Goal: Complete application form

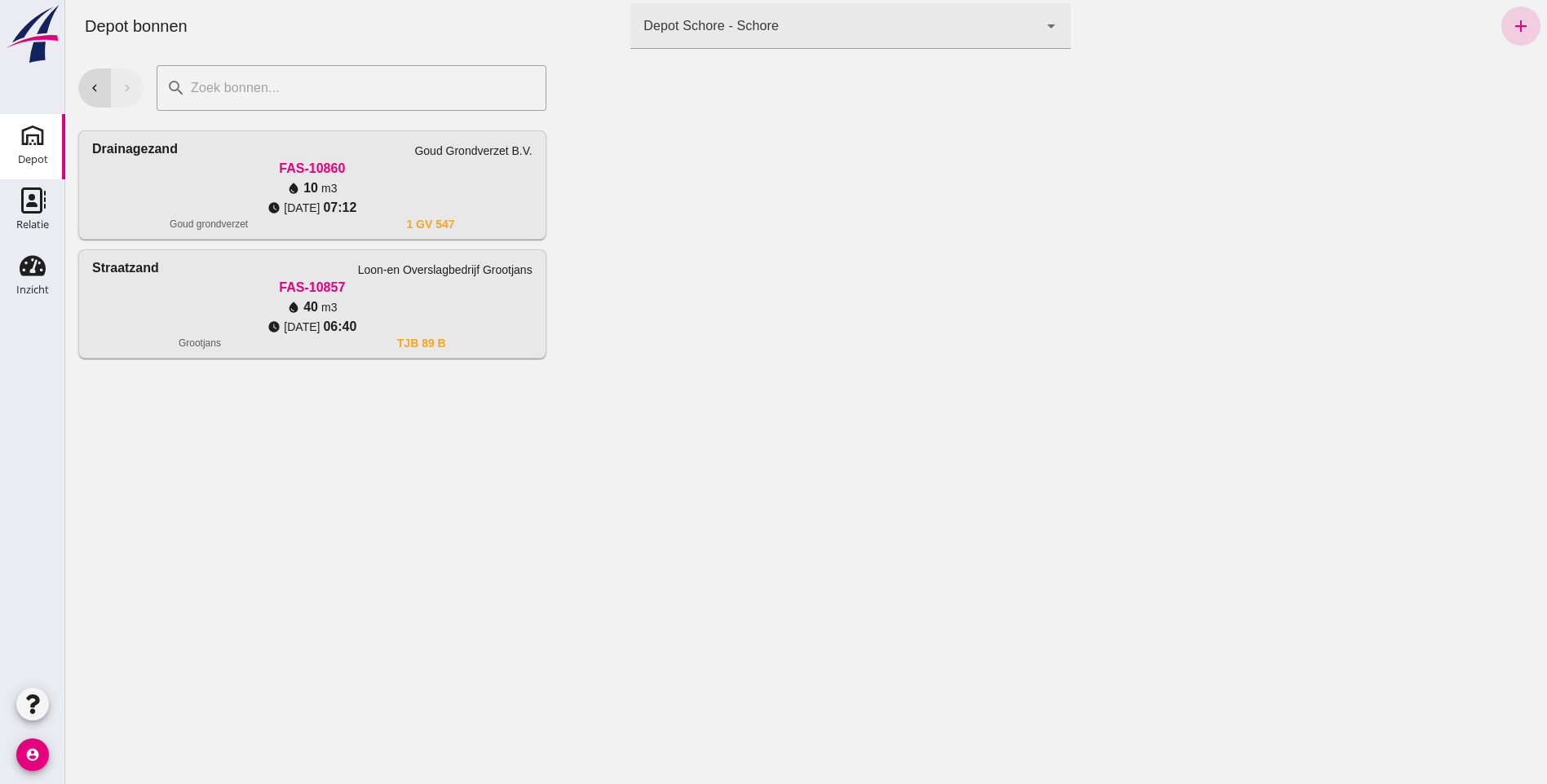
click at [1512, 26] on icon "add" at bounding box center [1522, 26] width 20 height 20
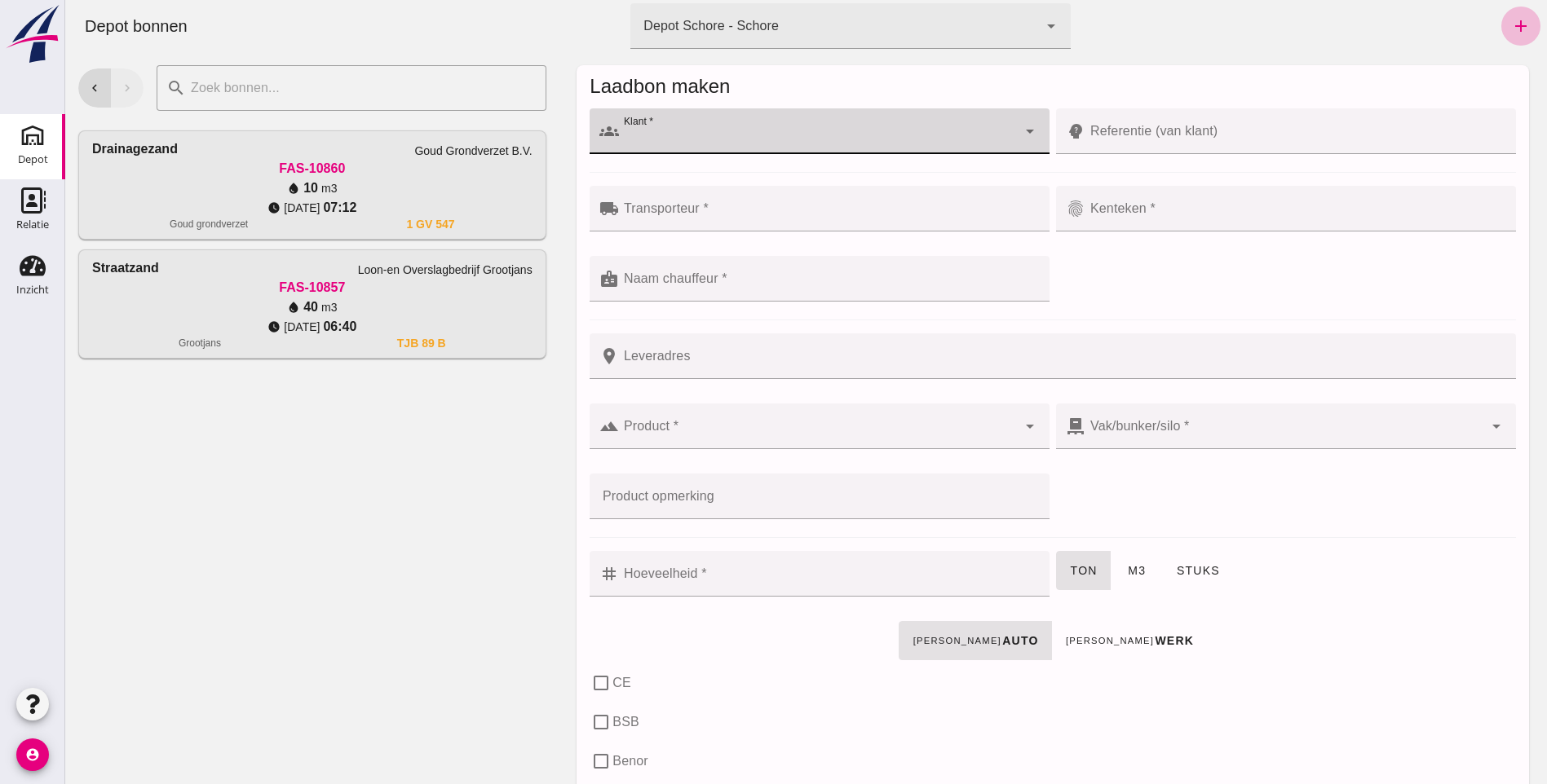
click at [654, 125] on div at bounding box center [817, 131] width 398 height 45
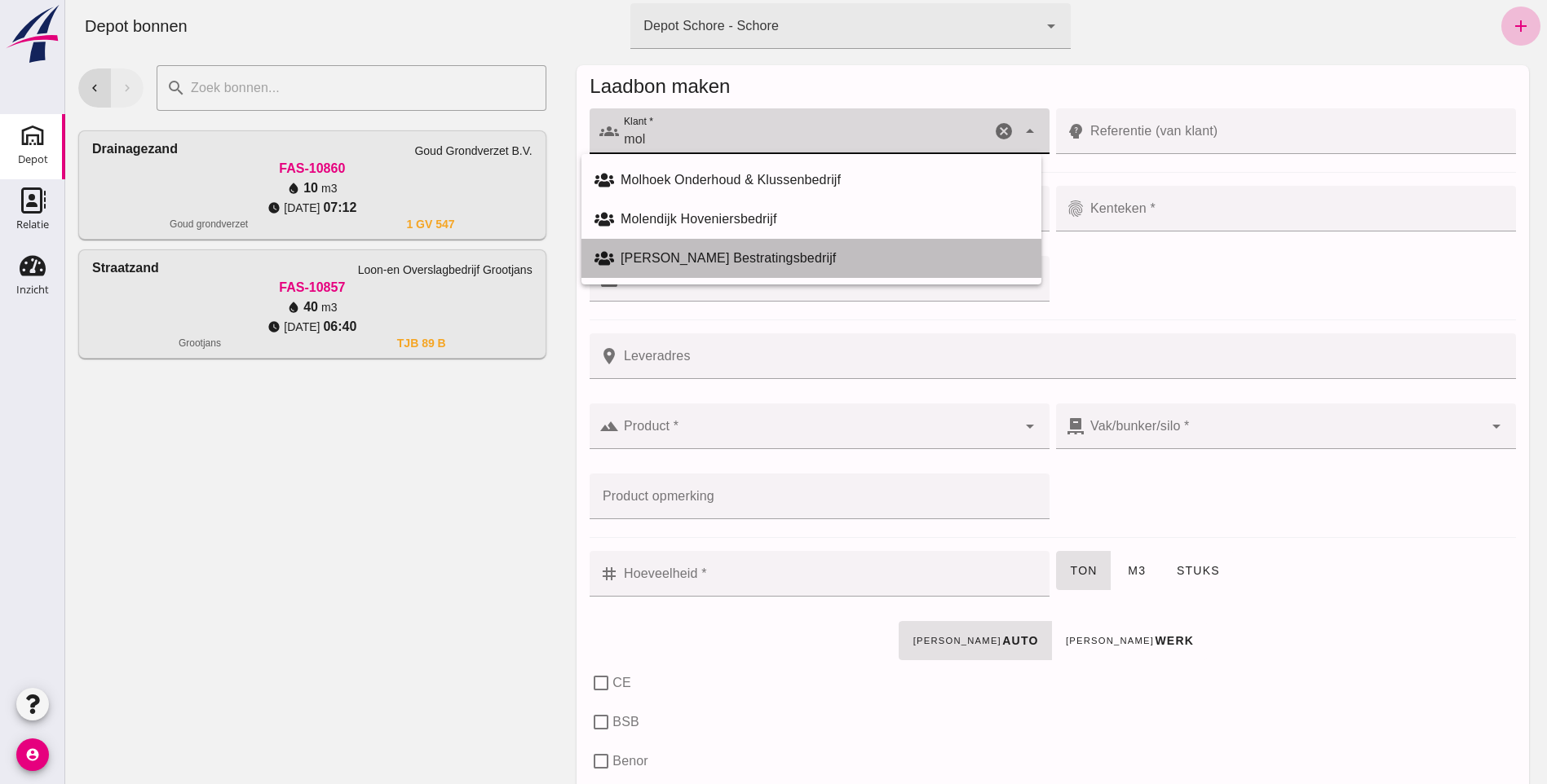
click at [690, 253] on div "[PERSON_NAME] Bestratingsbedrijf" at bounding box center [824, 259] width 408 height 20
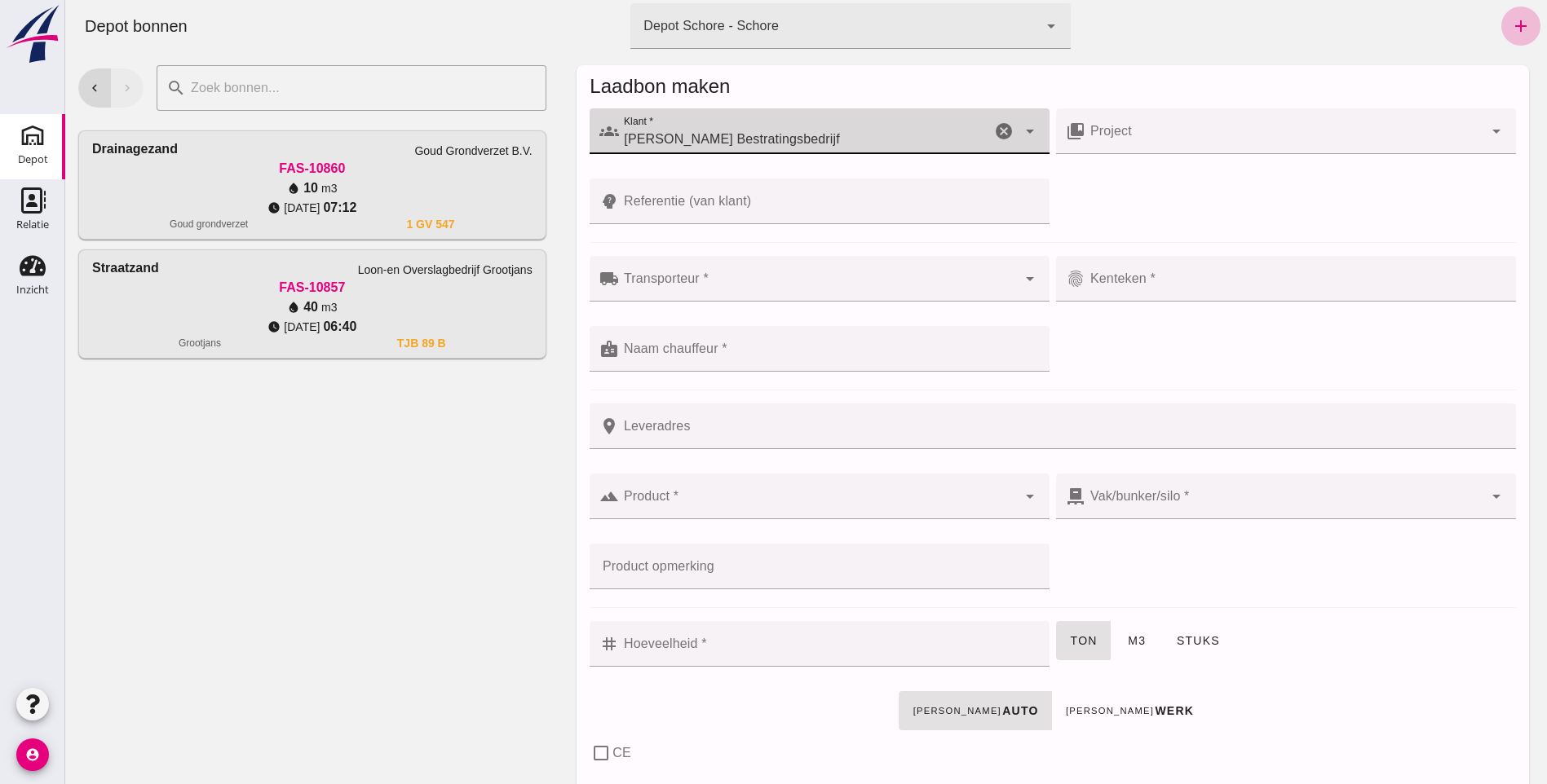
type input "[PERSON_NAME] Bestratingsbedrijf"
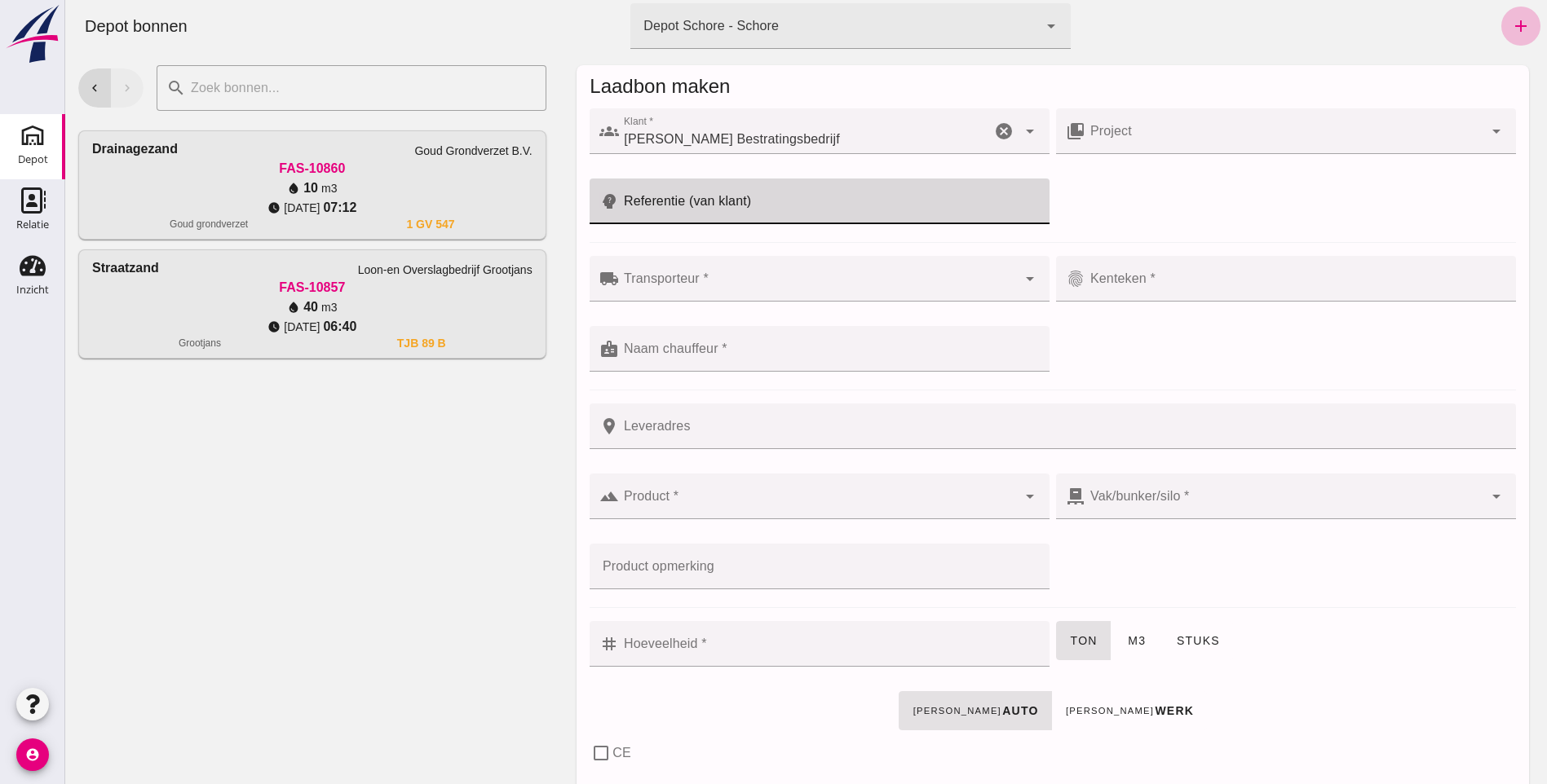
click at [668, 194] on input "Referentie (van klant)" at bounding box center [829, 201] width 421 height 45
type input "Laurierstraat"
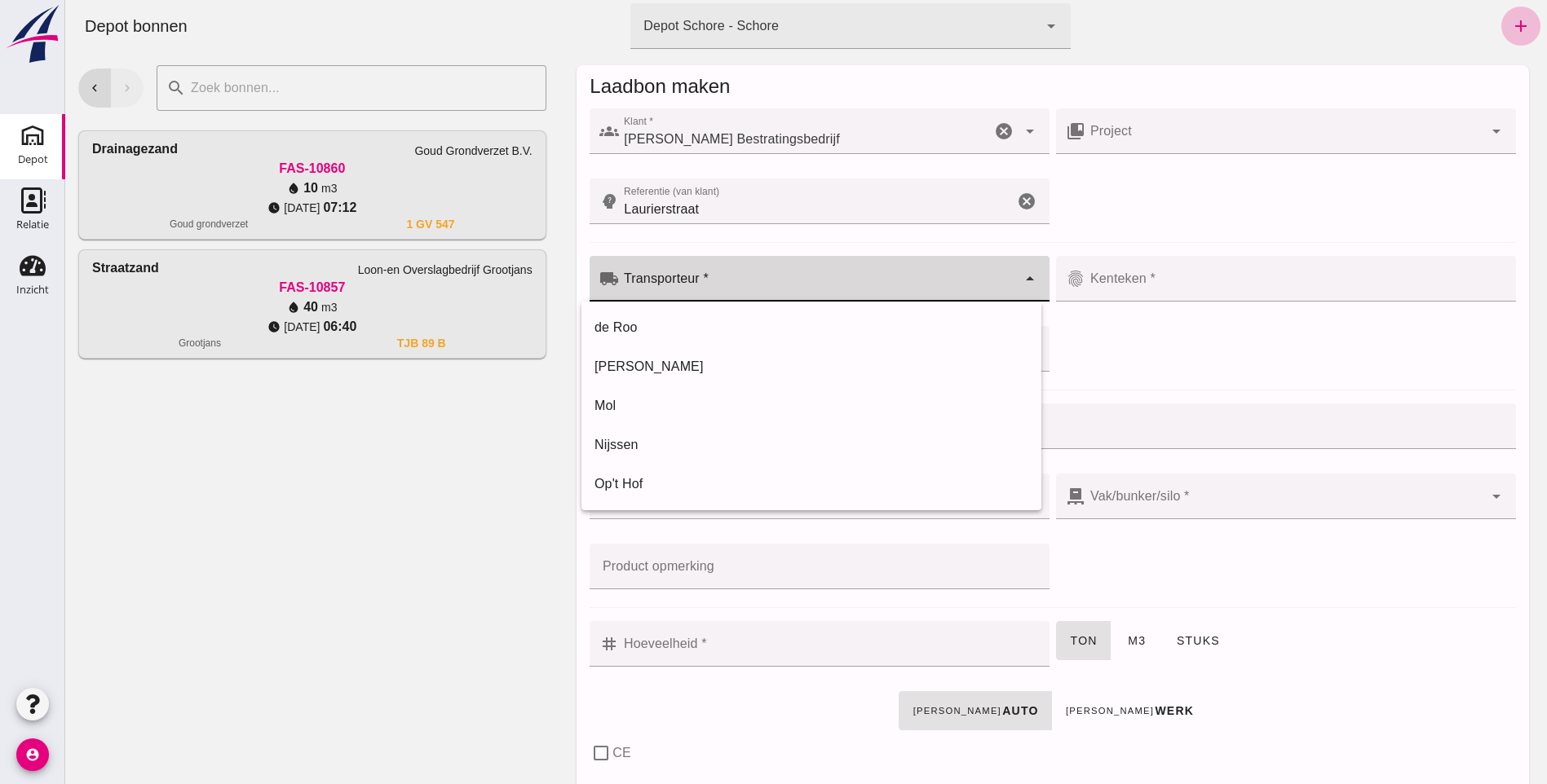
click at [659, 287] on input "Transporteur *" at bounding box center [817, 287] width 398 height 20
click at [618, 330] on div "de Roo" at bounding box center [811, 328] width 434 height 20
type input "de Roo"
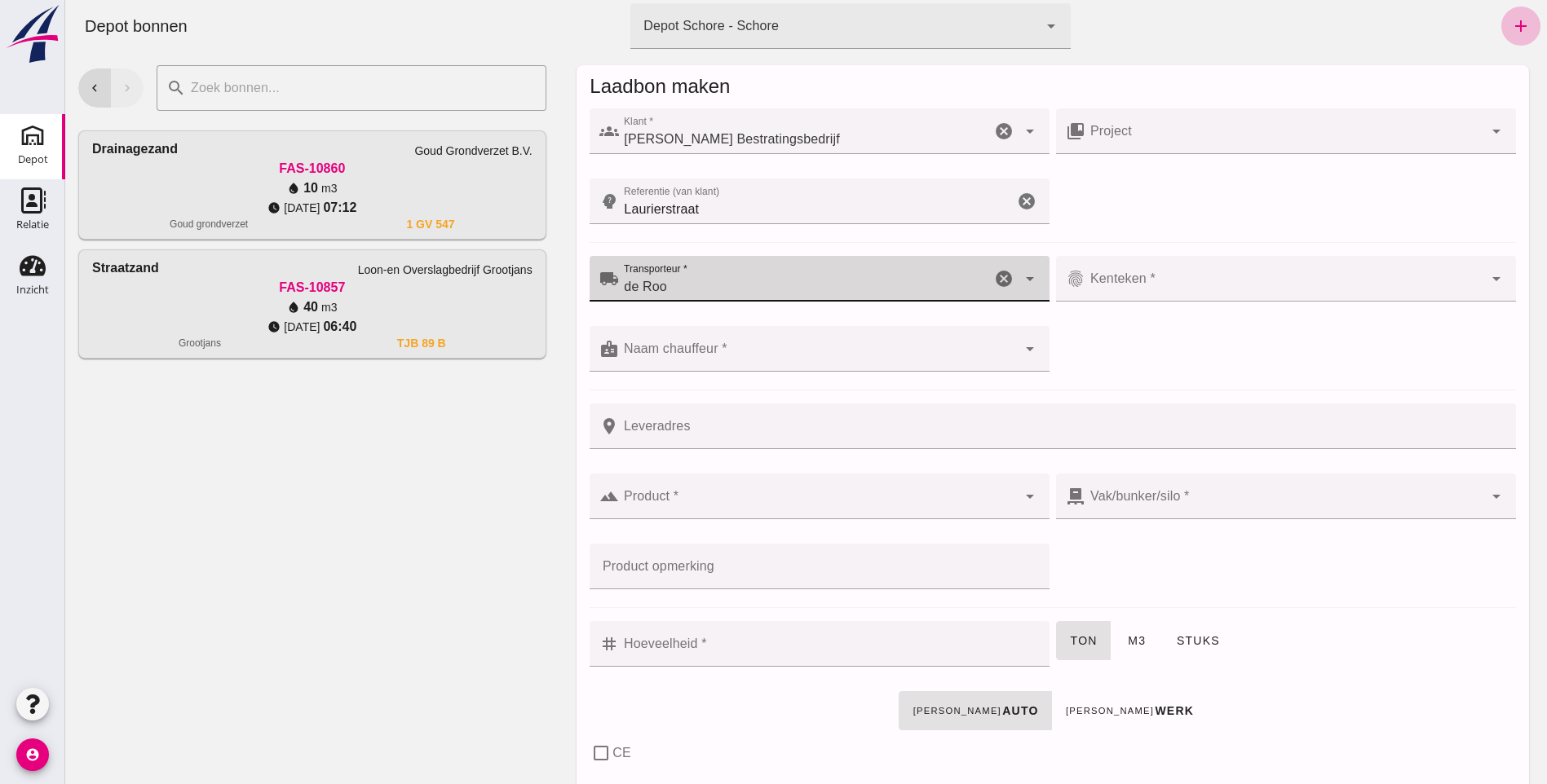
click at [1145, 279] on input "Kenteken *" at bounding box center [1284, 287] width 398 height 20
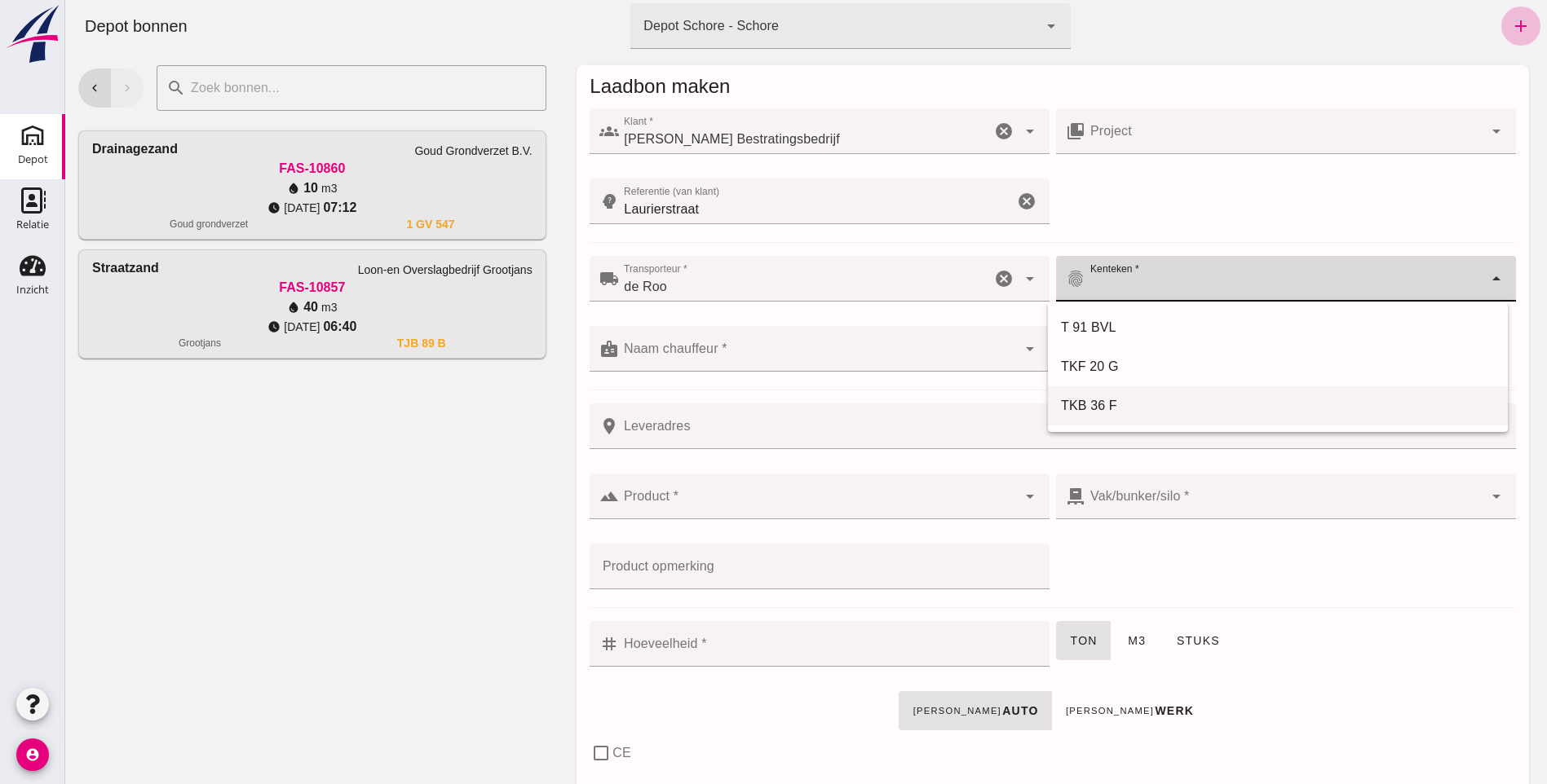
click at [1095, 403] on div "TKB 36 F" at bounding box center [1277, 406] width 434 height 20
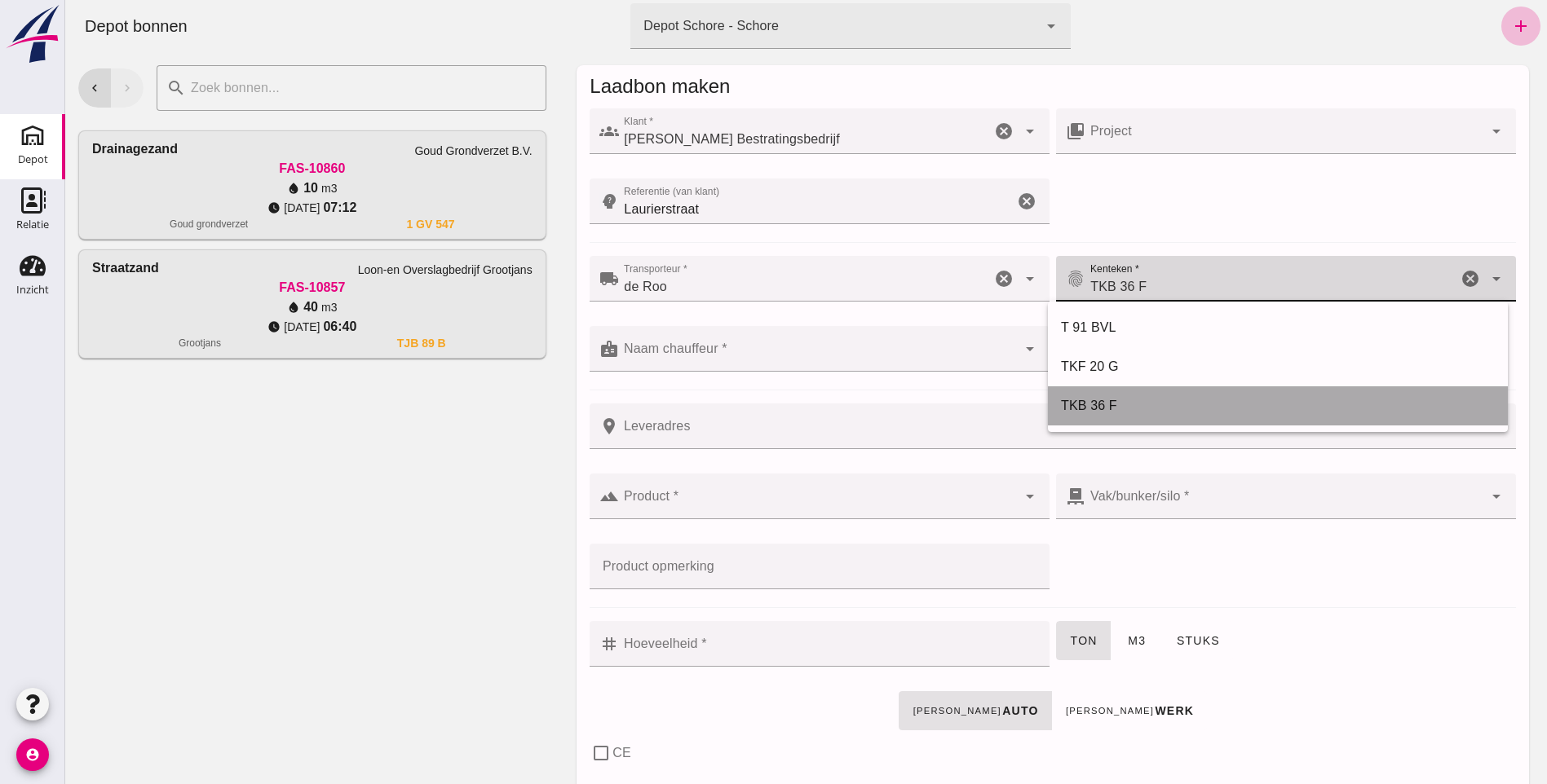
type input "TKB 36 F"
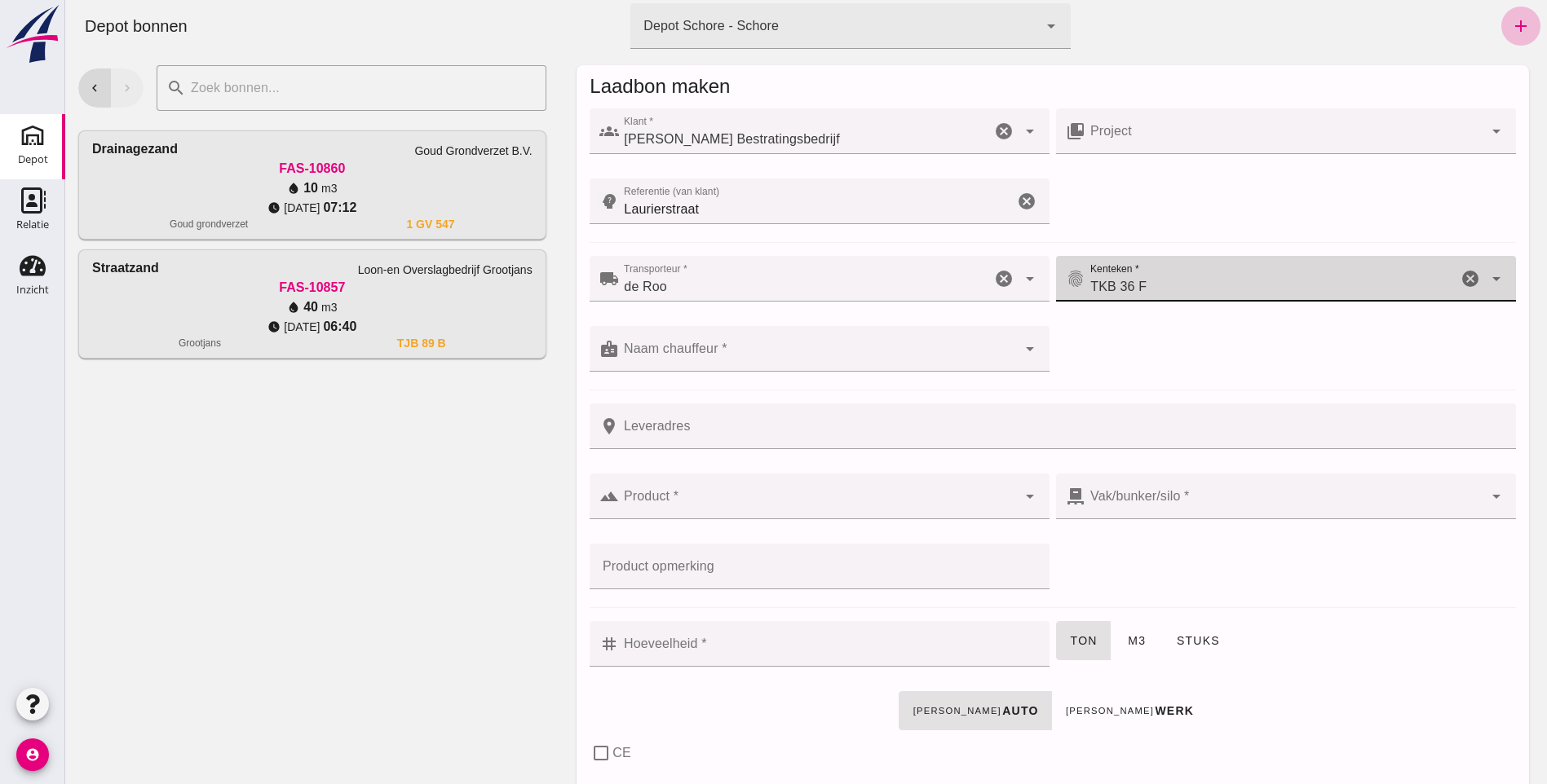
click at [668, 347] on div at bounding box center [817, 349] width 398 height 45
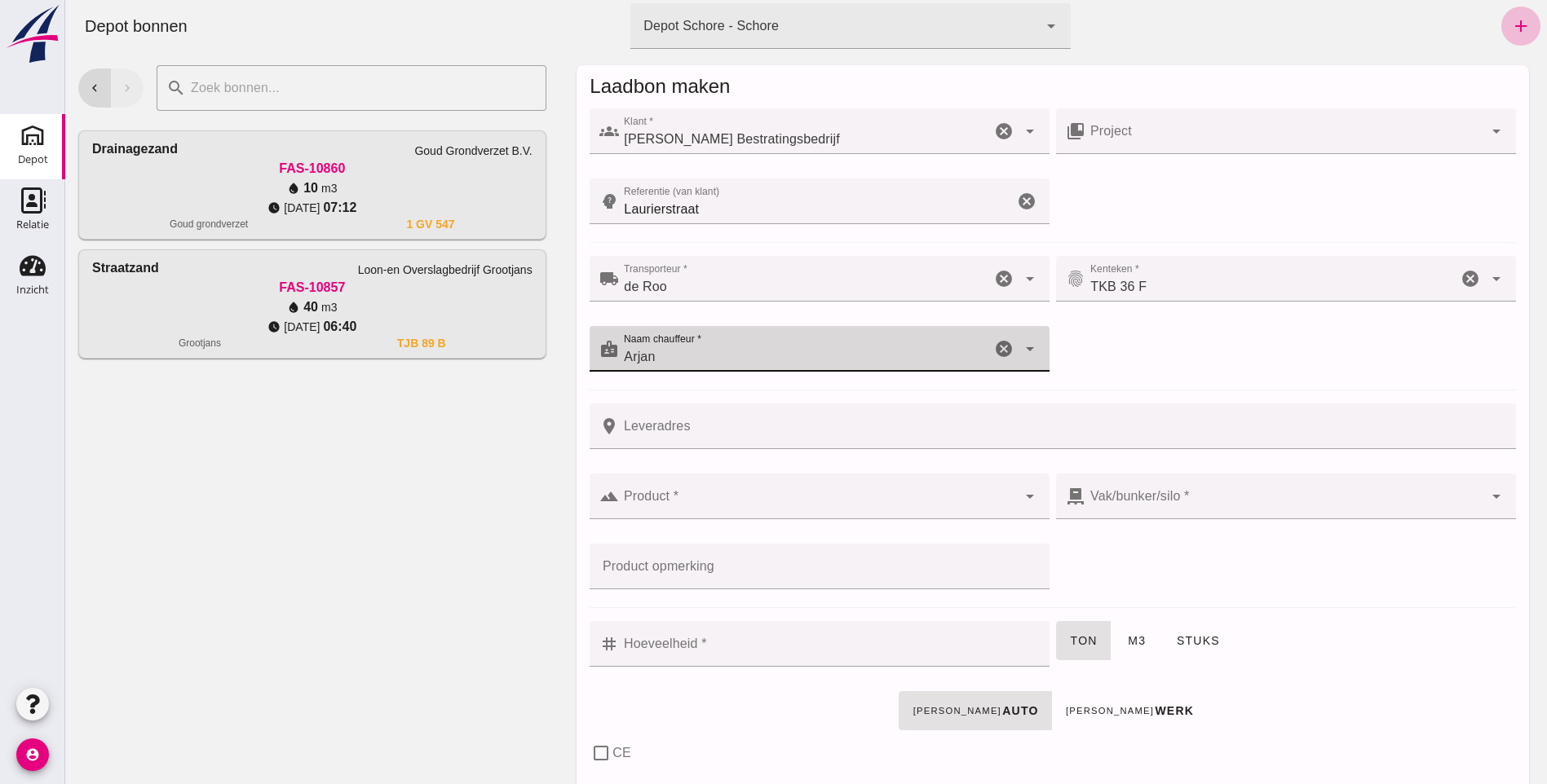
type input "Arjan"
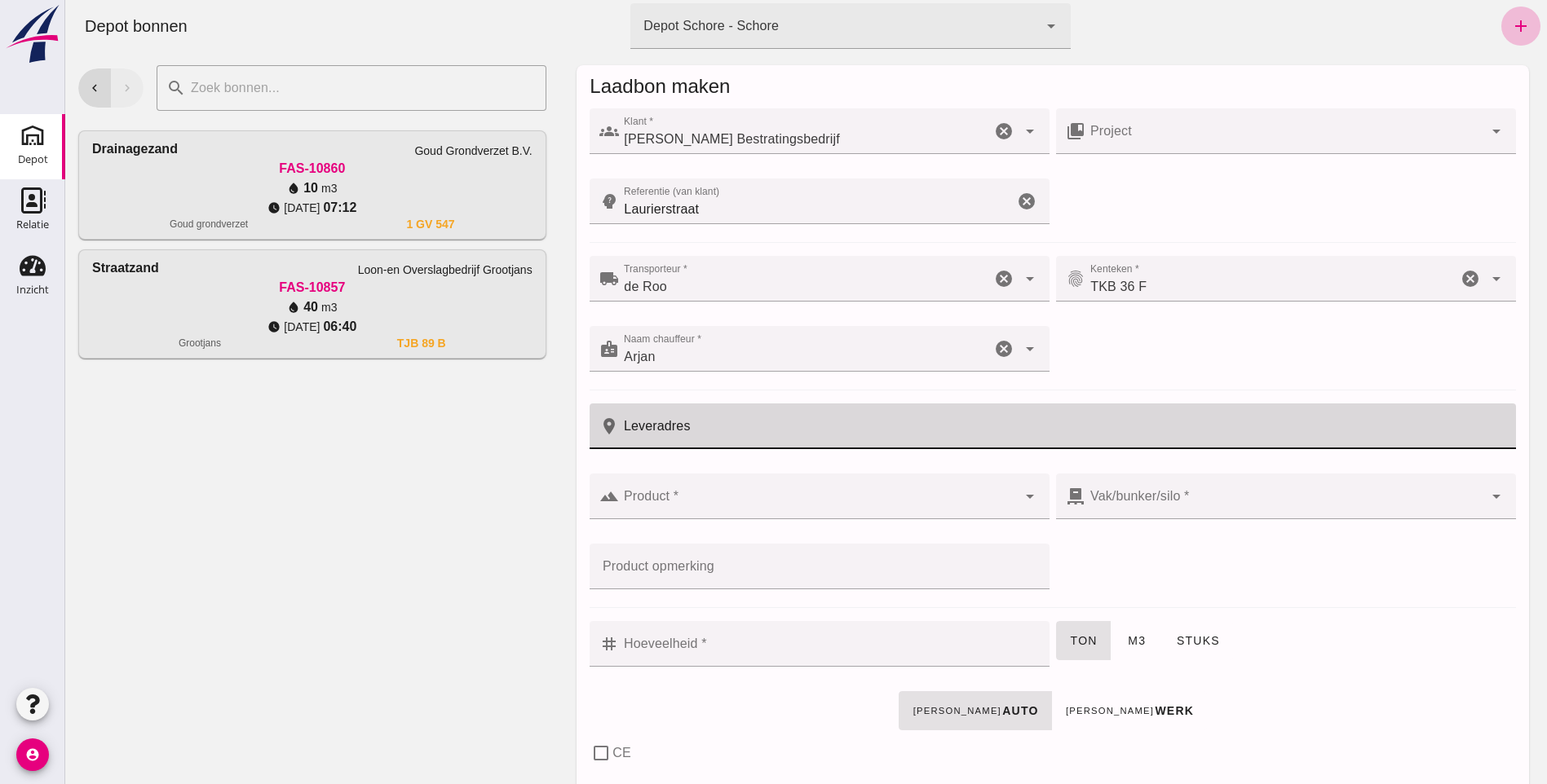
click at [629, 446] on input "Leveradres" at bounding box center [1062, 426] width 888 height 45
type input "s'-Gravenpolder"
click at [624, 493] on div at bounding box center [817, 496] width 398 height 45
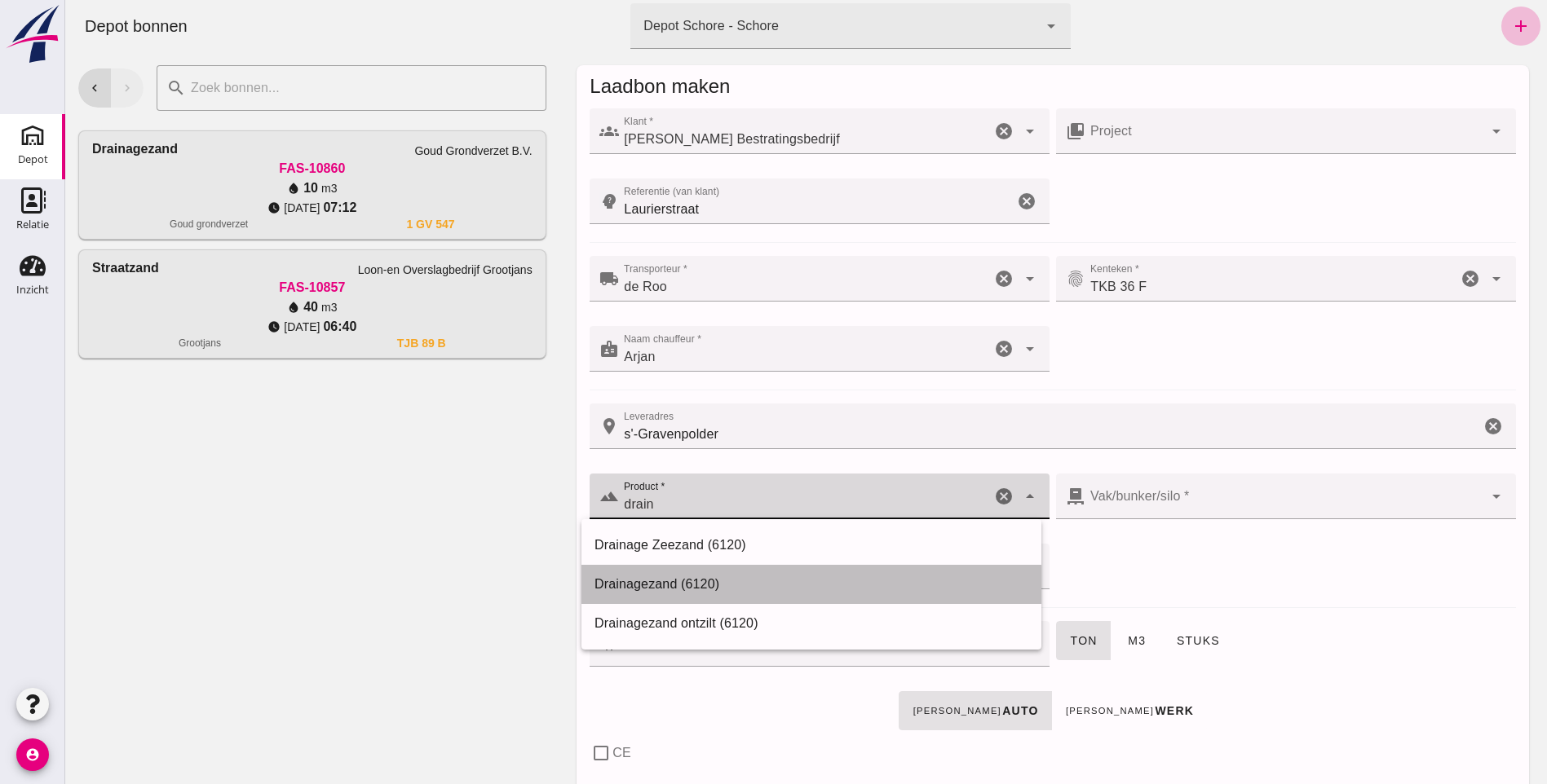
click at [651, 586] on div "Drainagezand (6120)" at bounding box center [811, 585] width 434 height 20
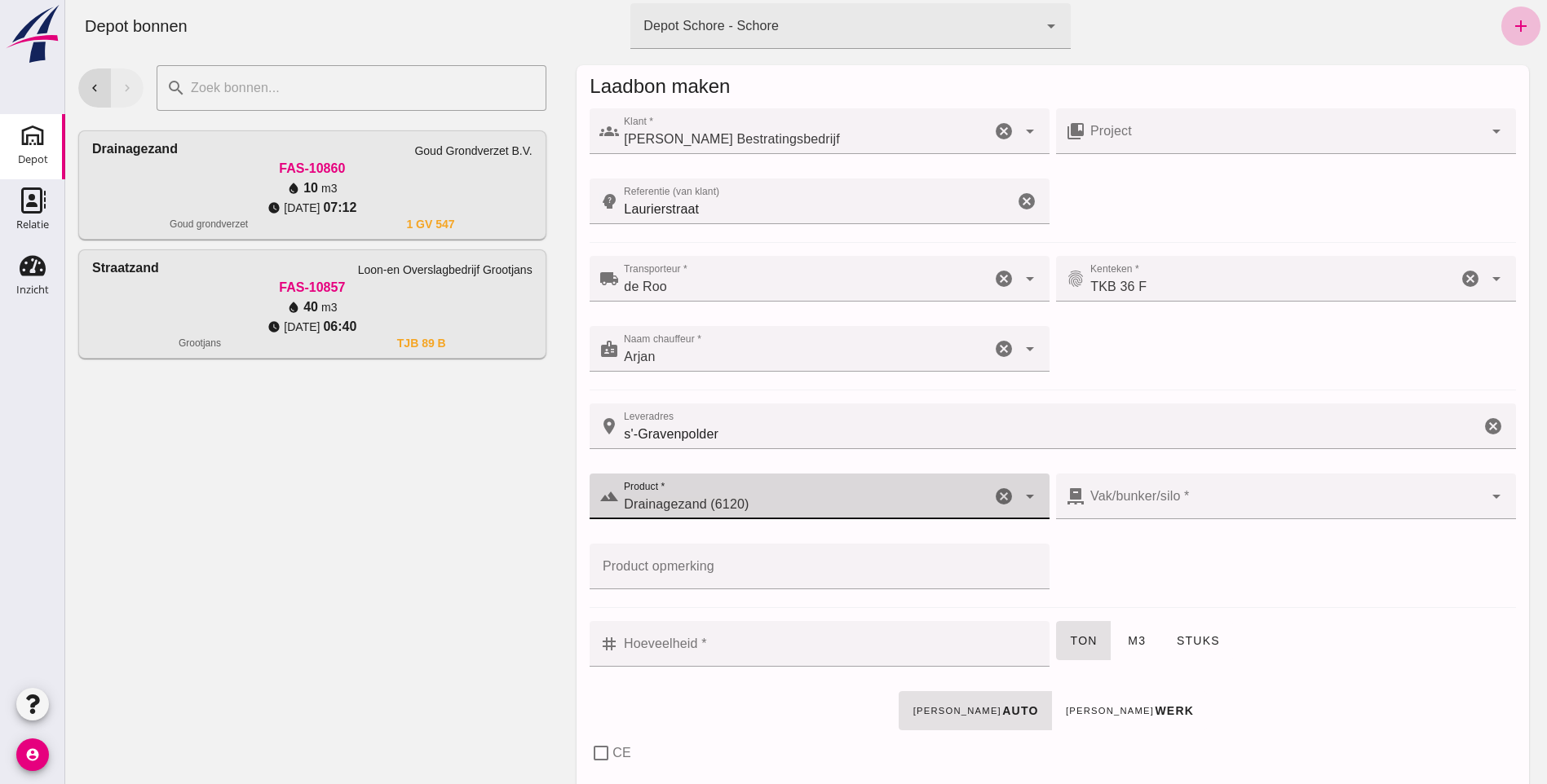
type input "Drainagezand (6120)"
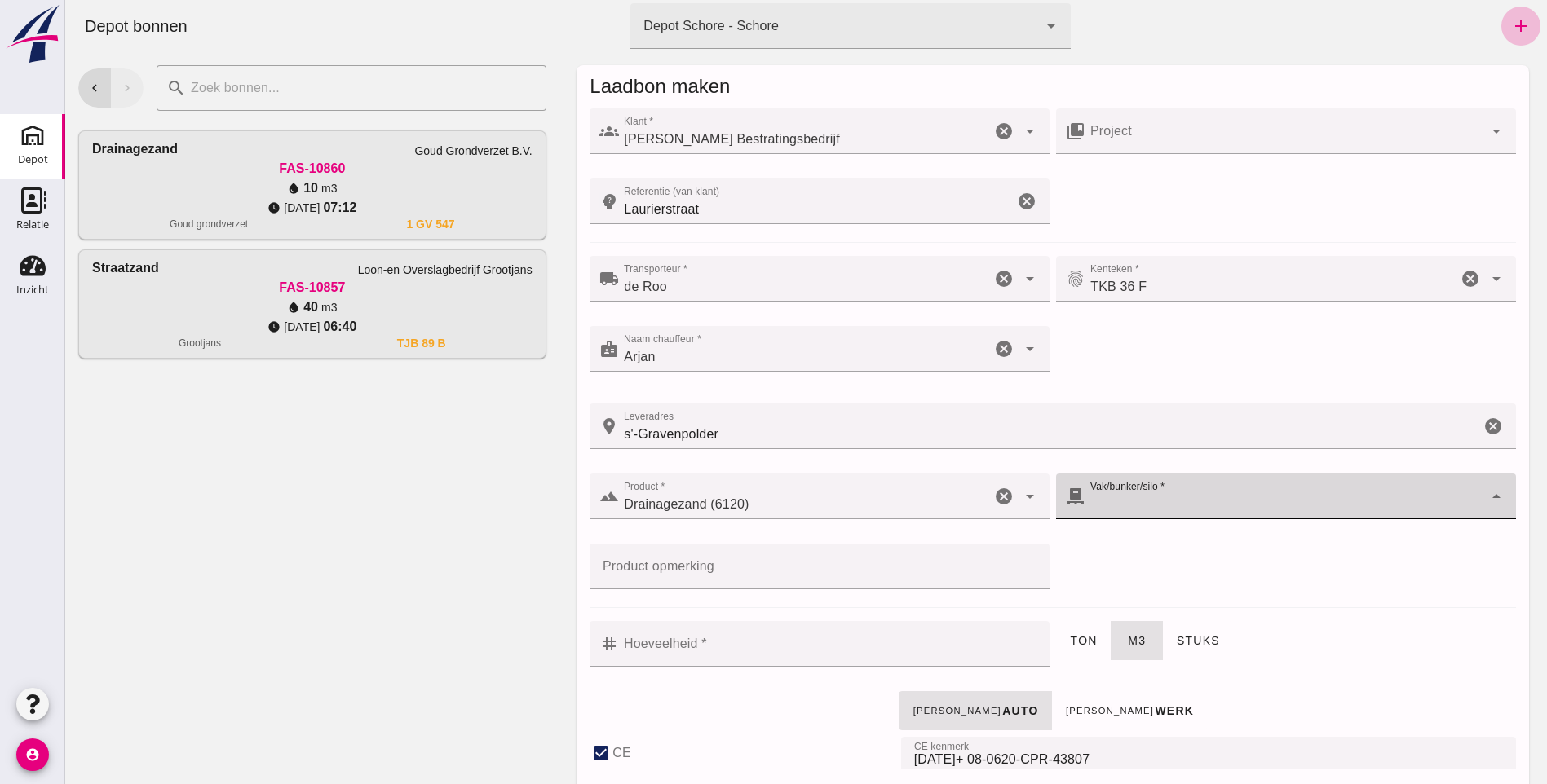
click at [1153, 500] on div at bounding box center [1284, 496] width 398 height 45
checkbox input "true"
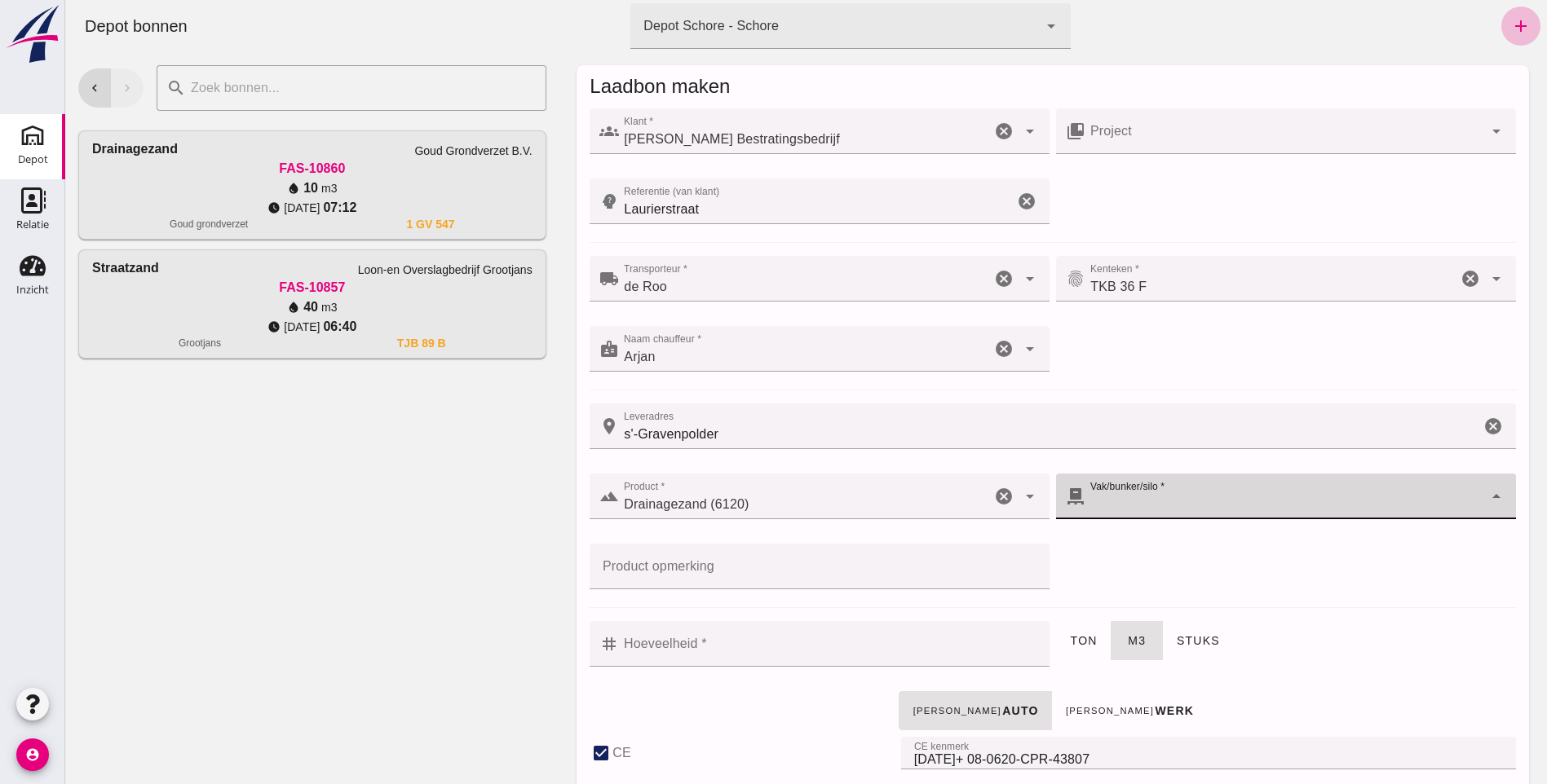
type input "40"
checkbox input "true"
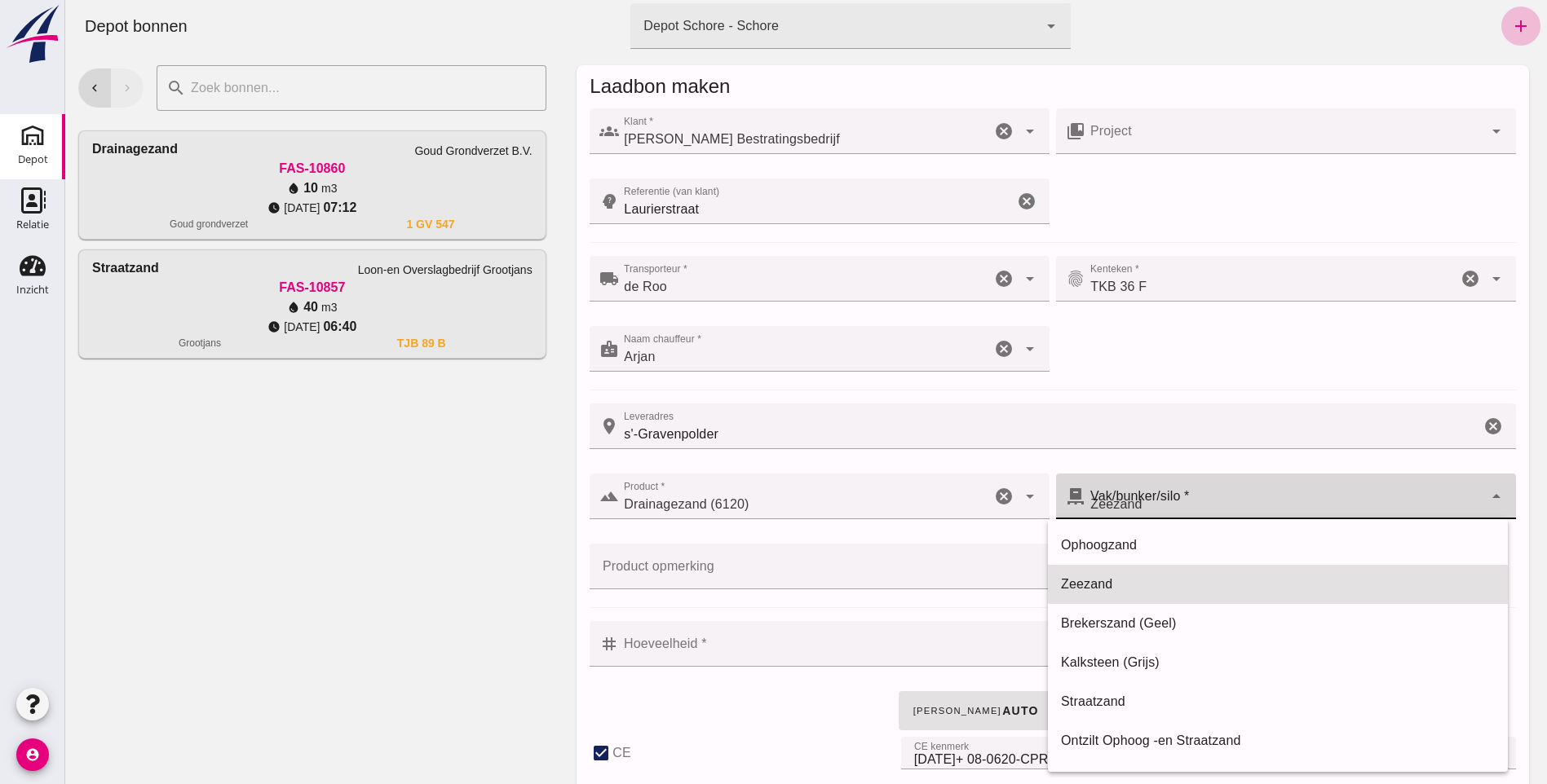
type input "280"
click at [1100, 581] on div "Zeezand" at bounding box center [1277, 585] width 434 height 20
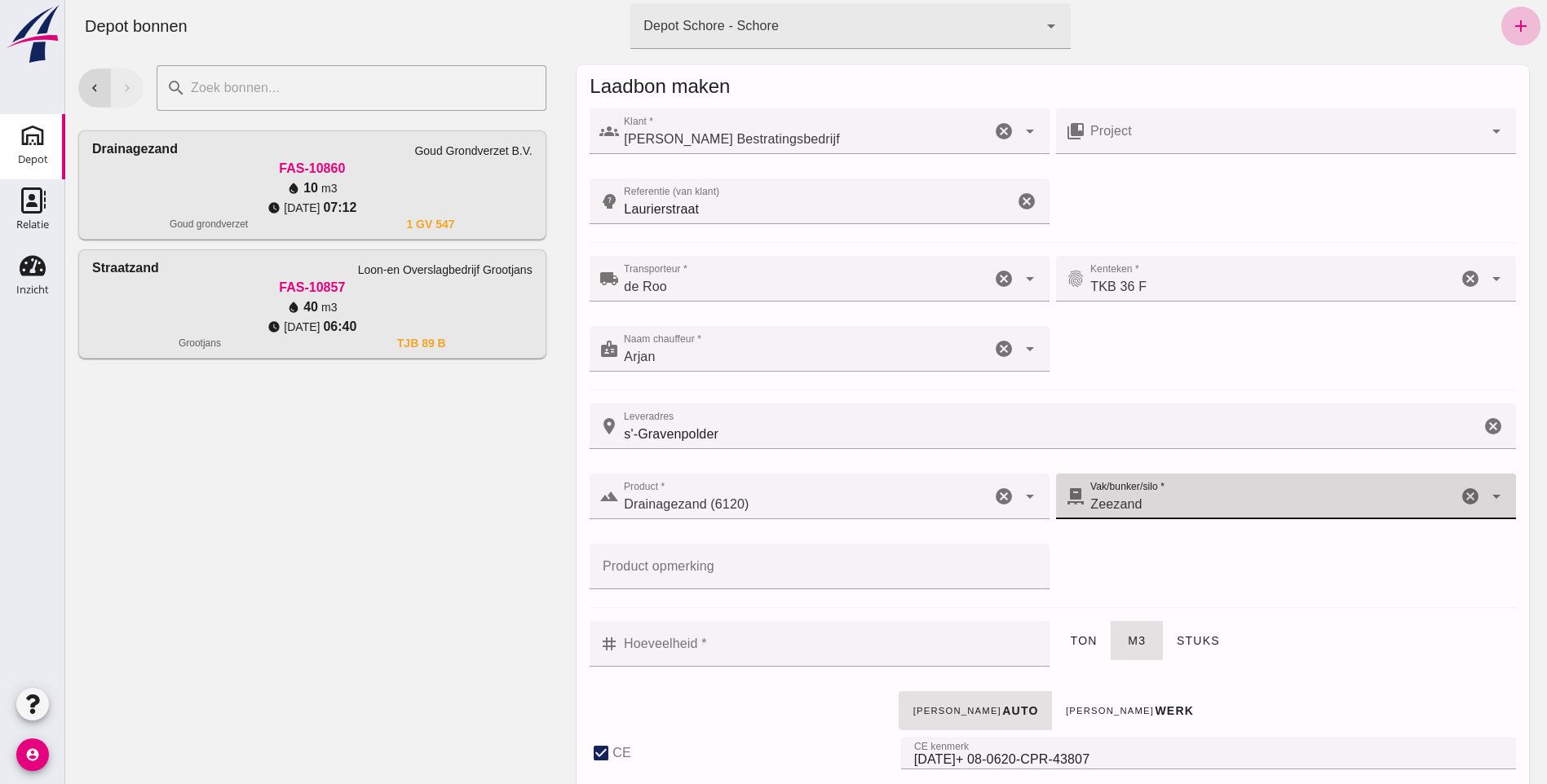
click at [638, 643] on input "Hoeveelheid *" at bounding box center [829, 644] width 421 height 45
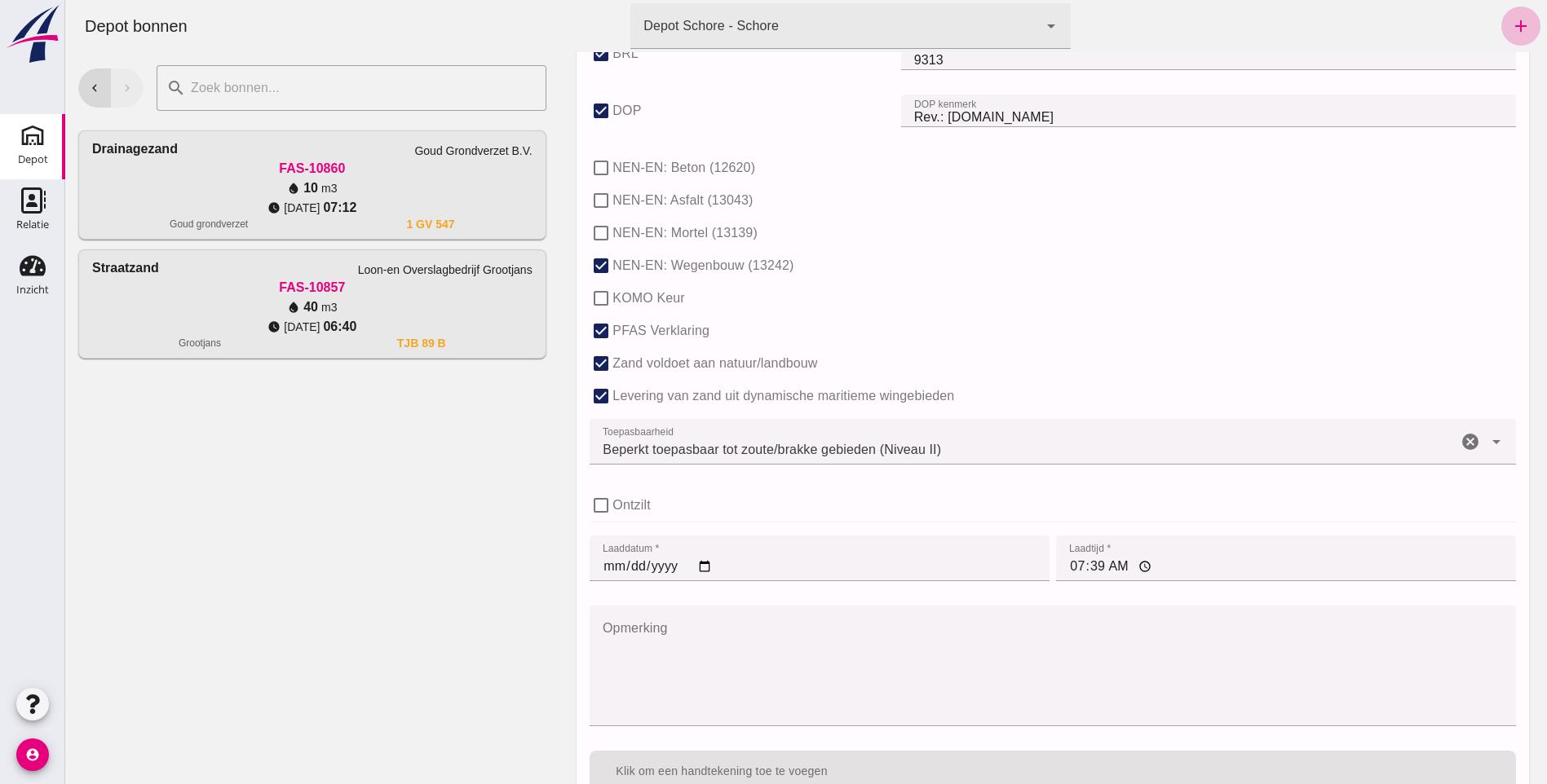
scroll to position [1043, 0]
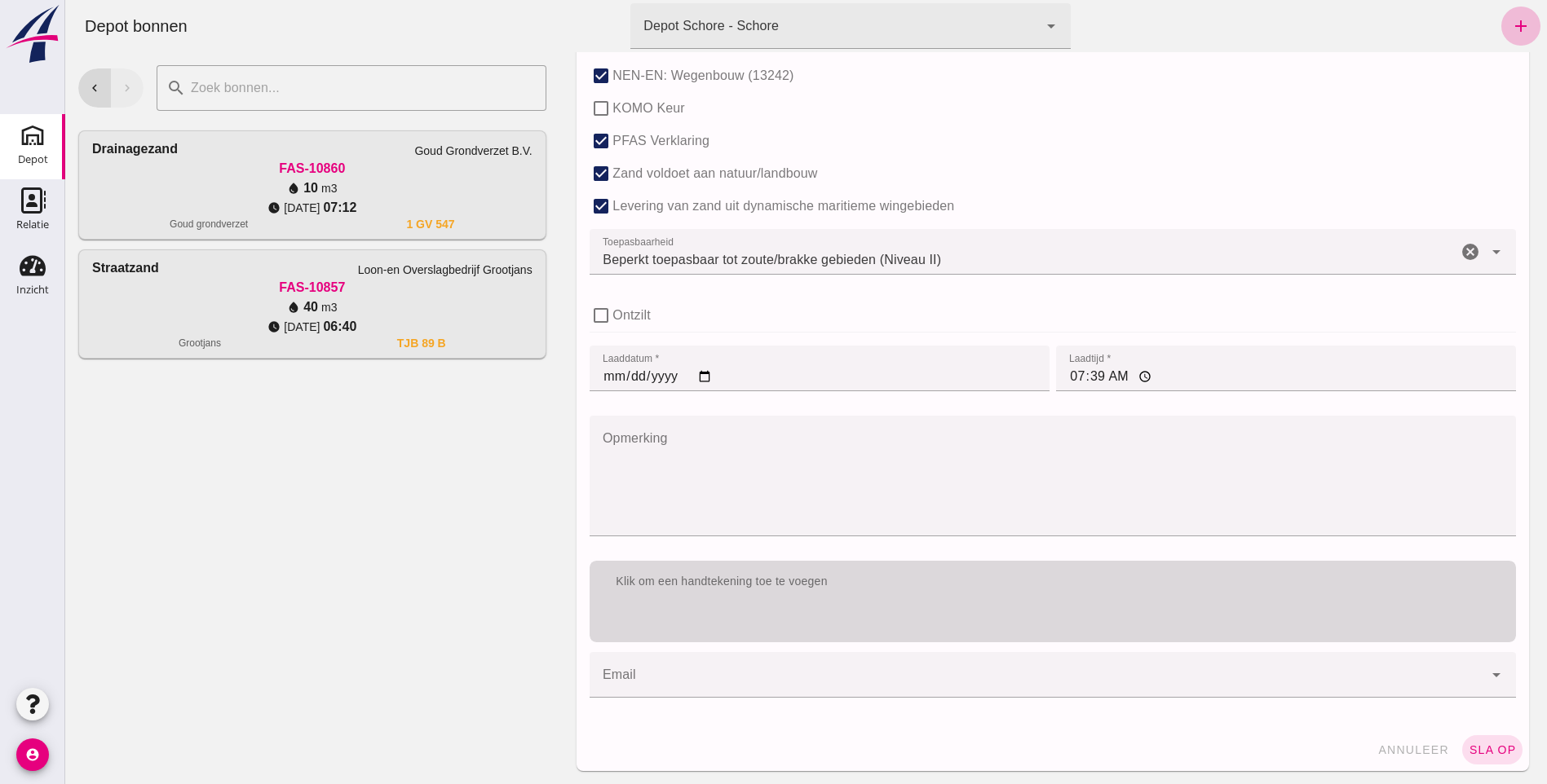
type input "0"
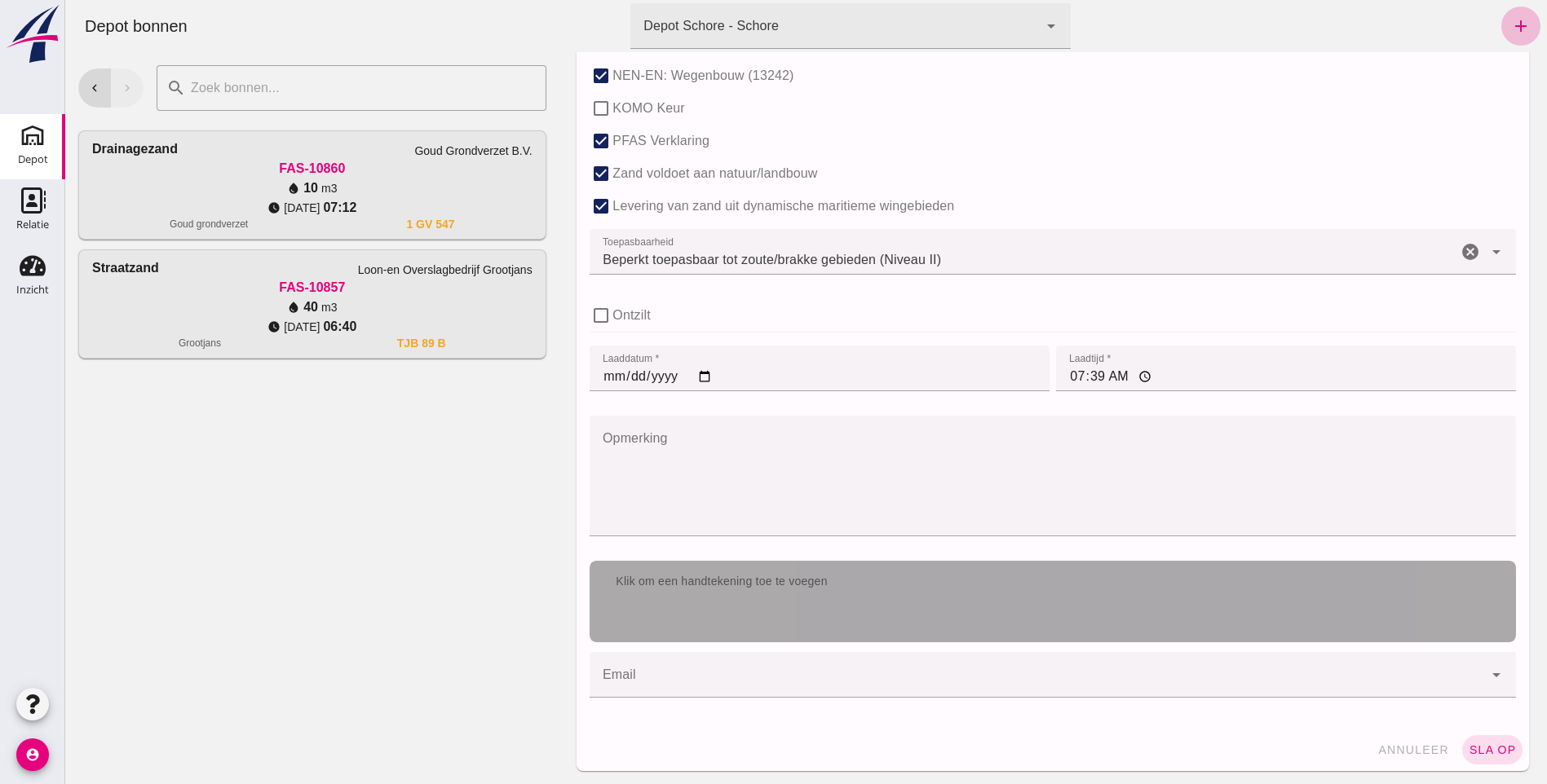
click at [732, 614] on div "Klik om een handtekening toe te voegen" at bounding box center [1052, 602] width 927 height 81
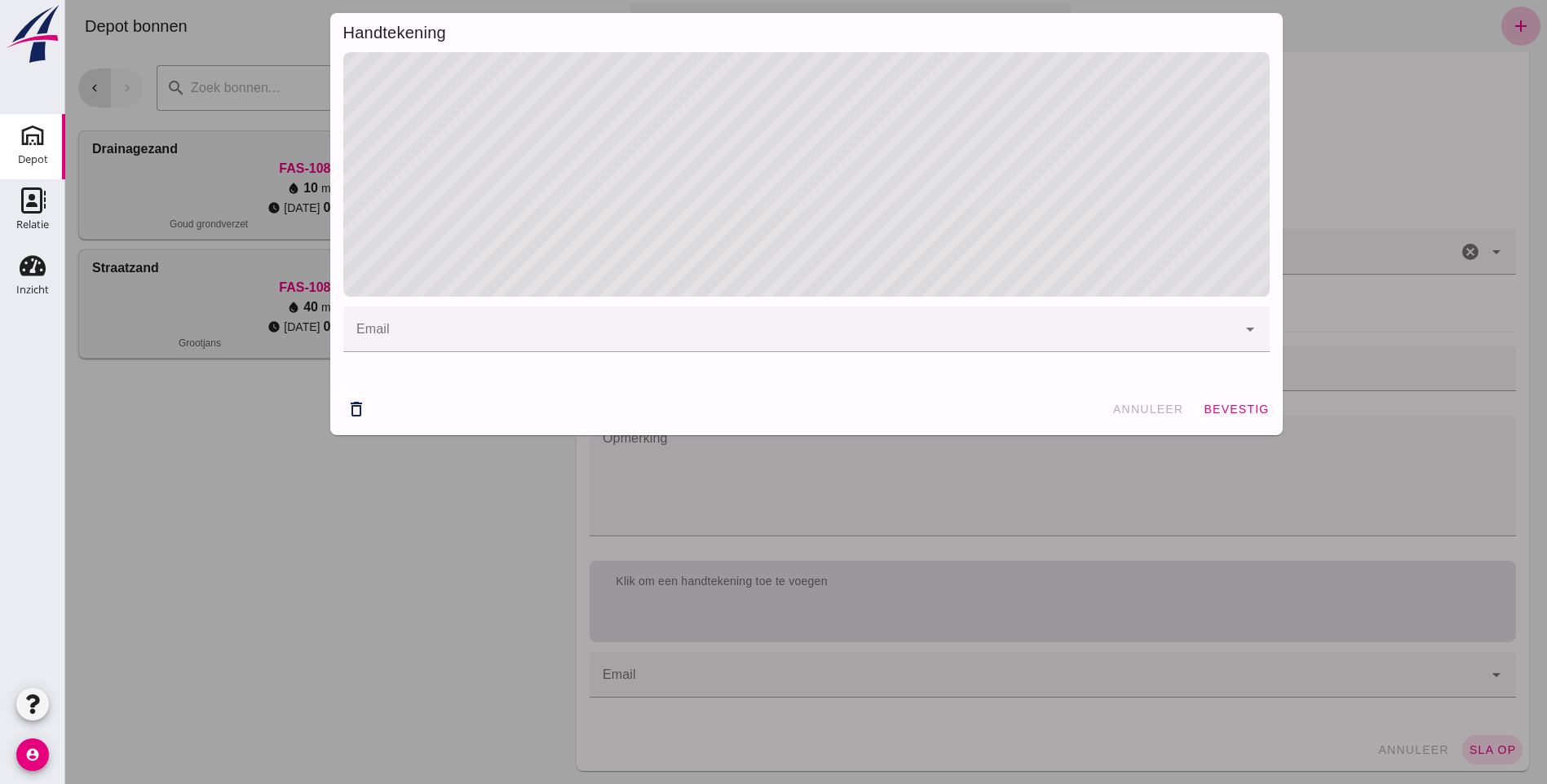
click at [487, 324] on div at bounding box center [790, 330] width 894 height 45
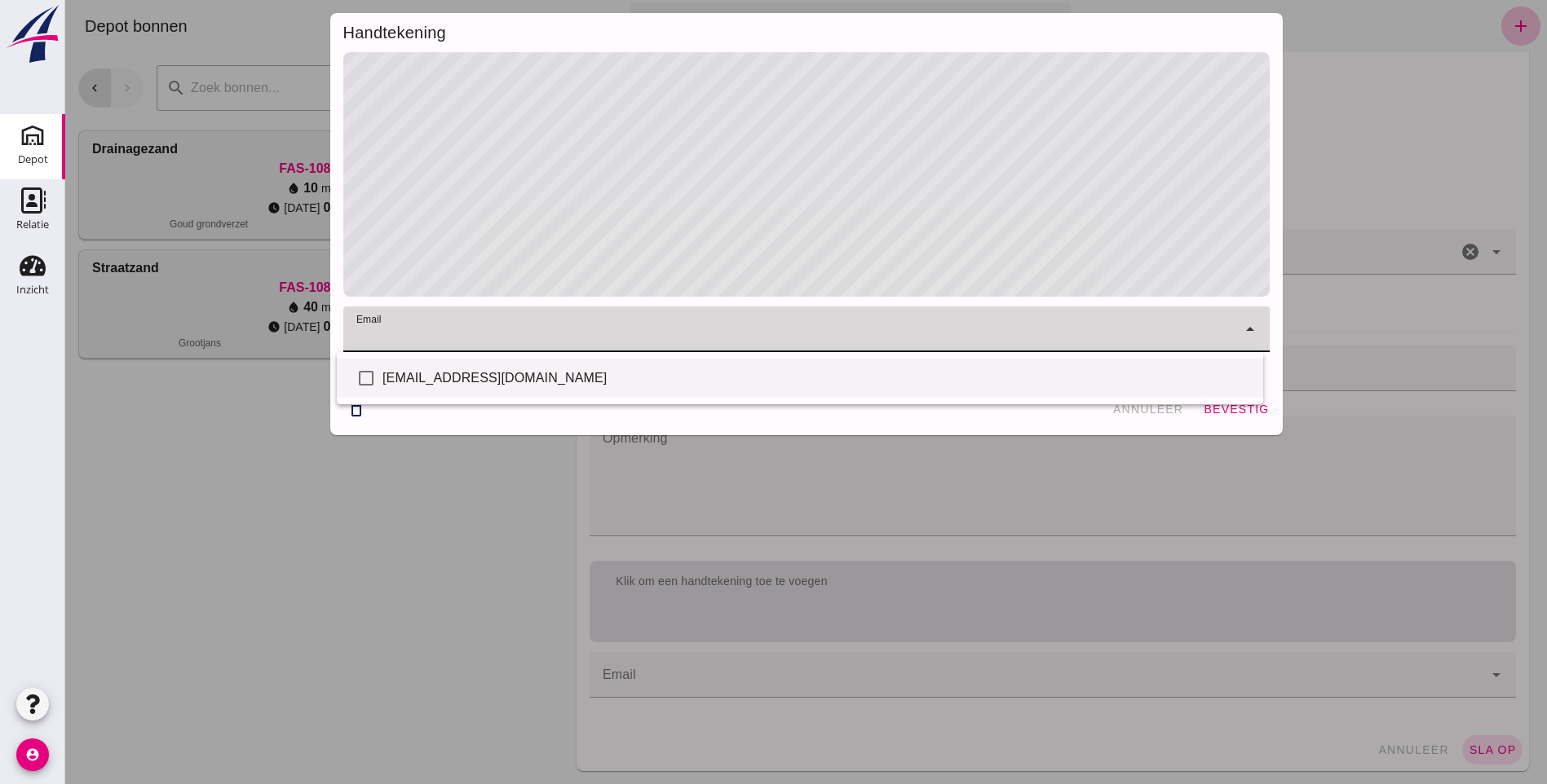
click at [444, 374] on div "[EMAIL_ADDRESS][DOMAIN_NAME]" at bounding box center [816, 378] width 868 height 20
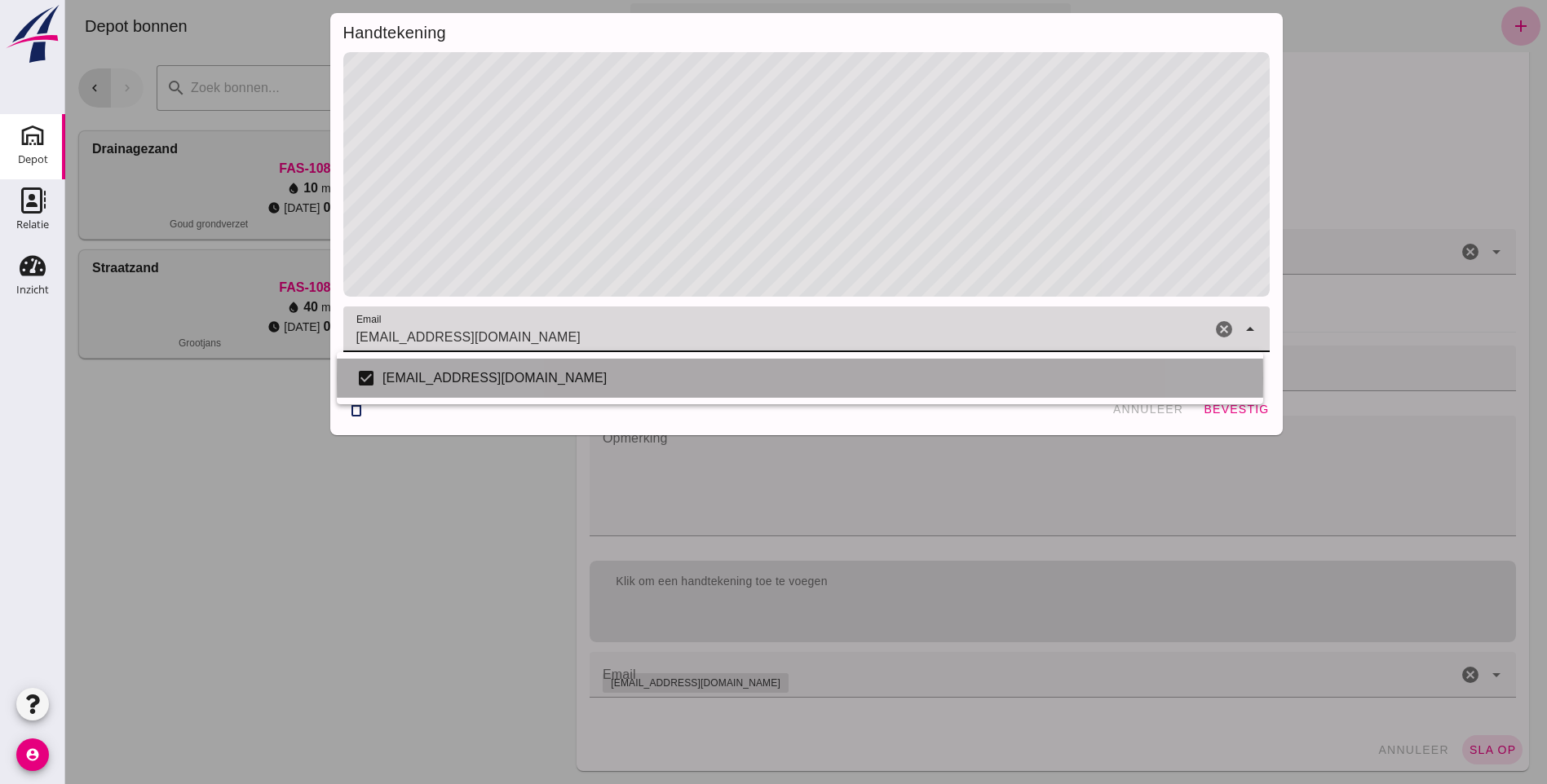
checkbox input "true"
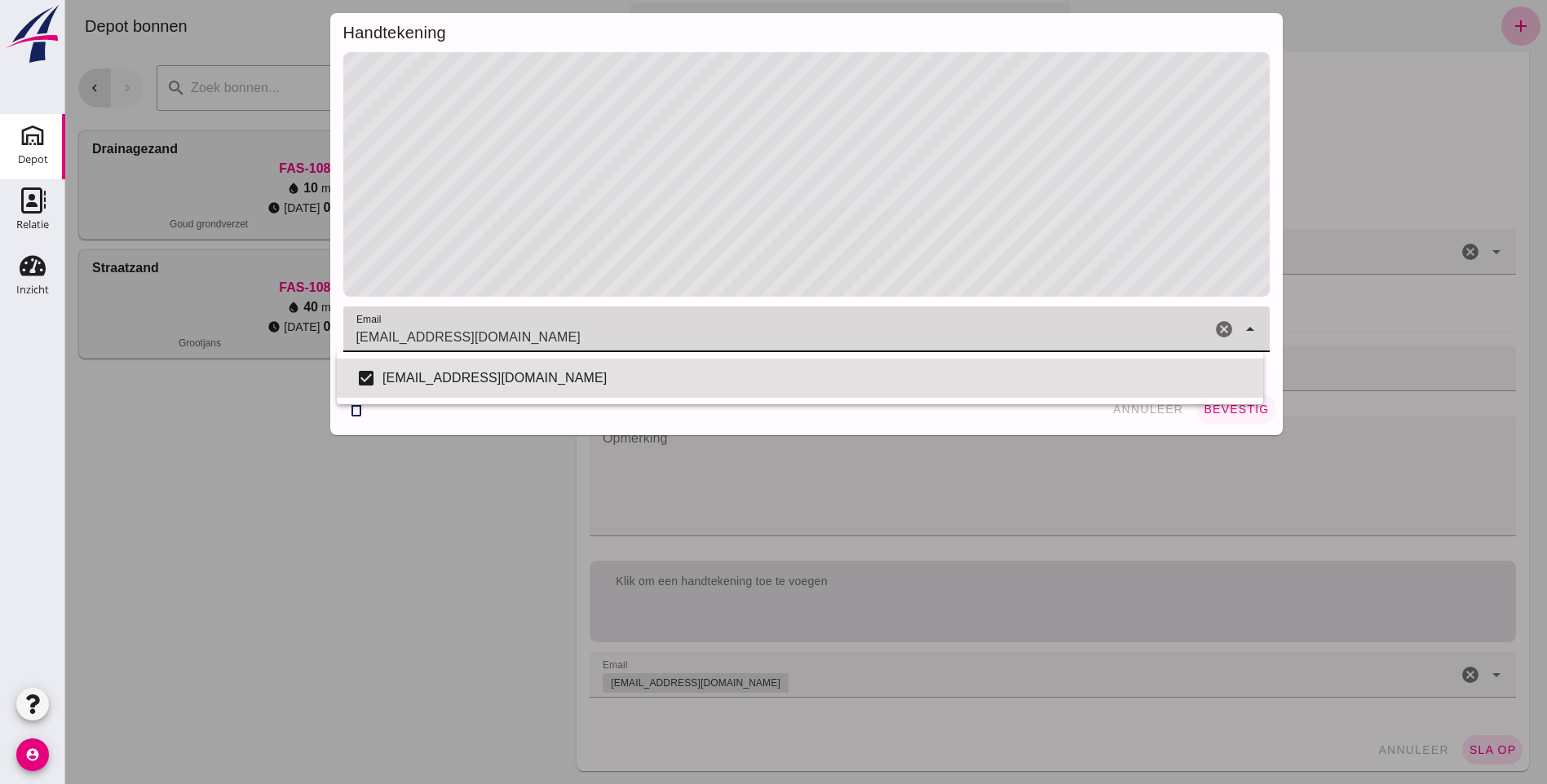
click at [1231, 409] on span "bevestig" at bounding box center [1235, 409] width 66 height 13
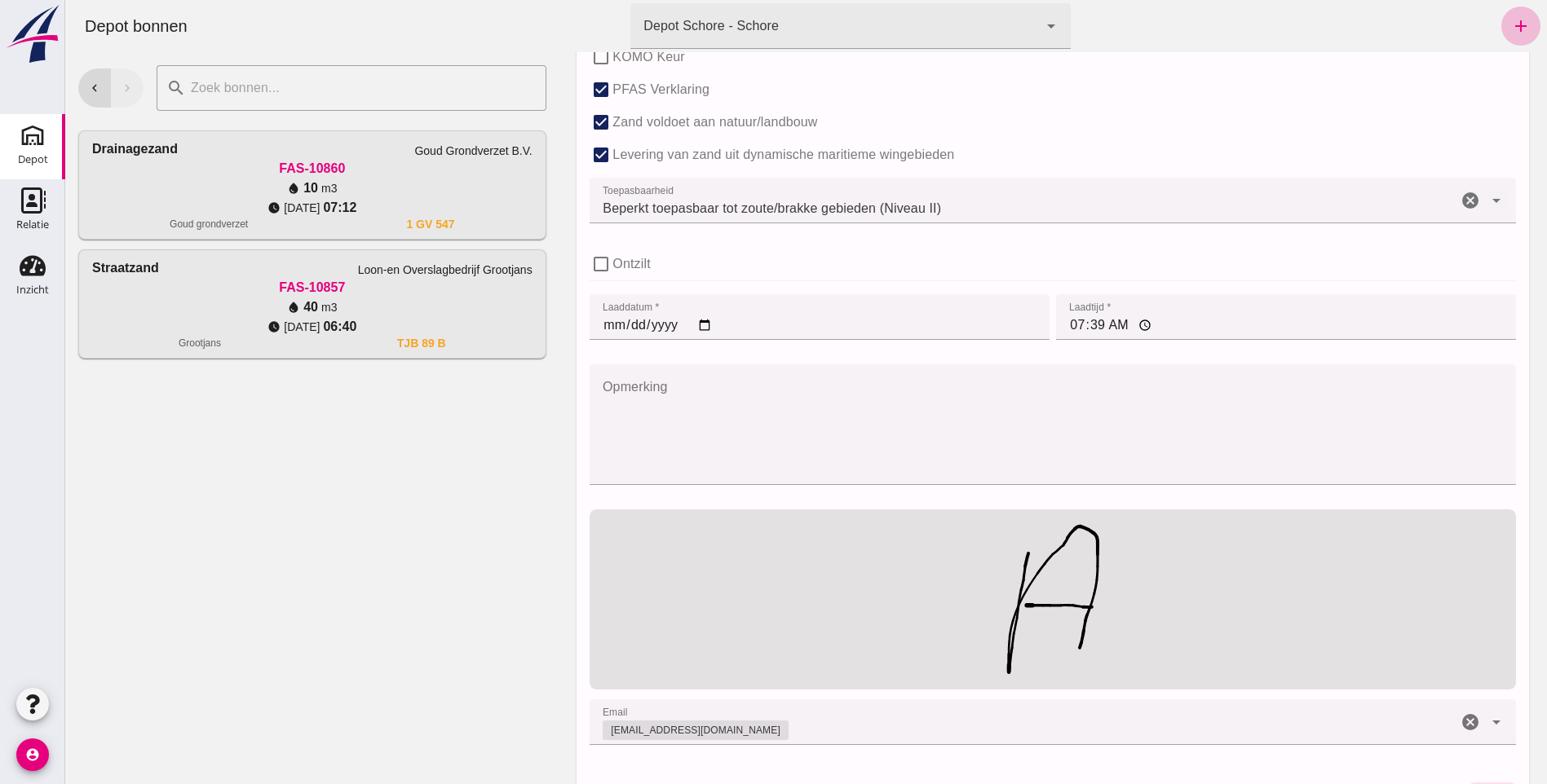
scroll to position [1142, 0]
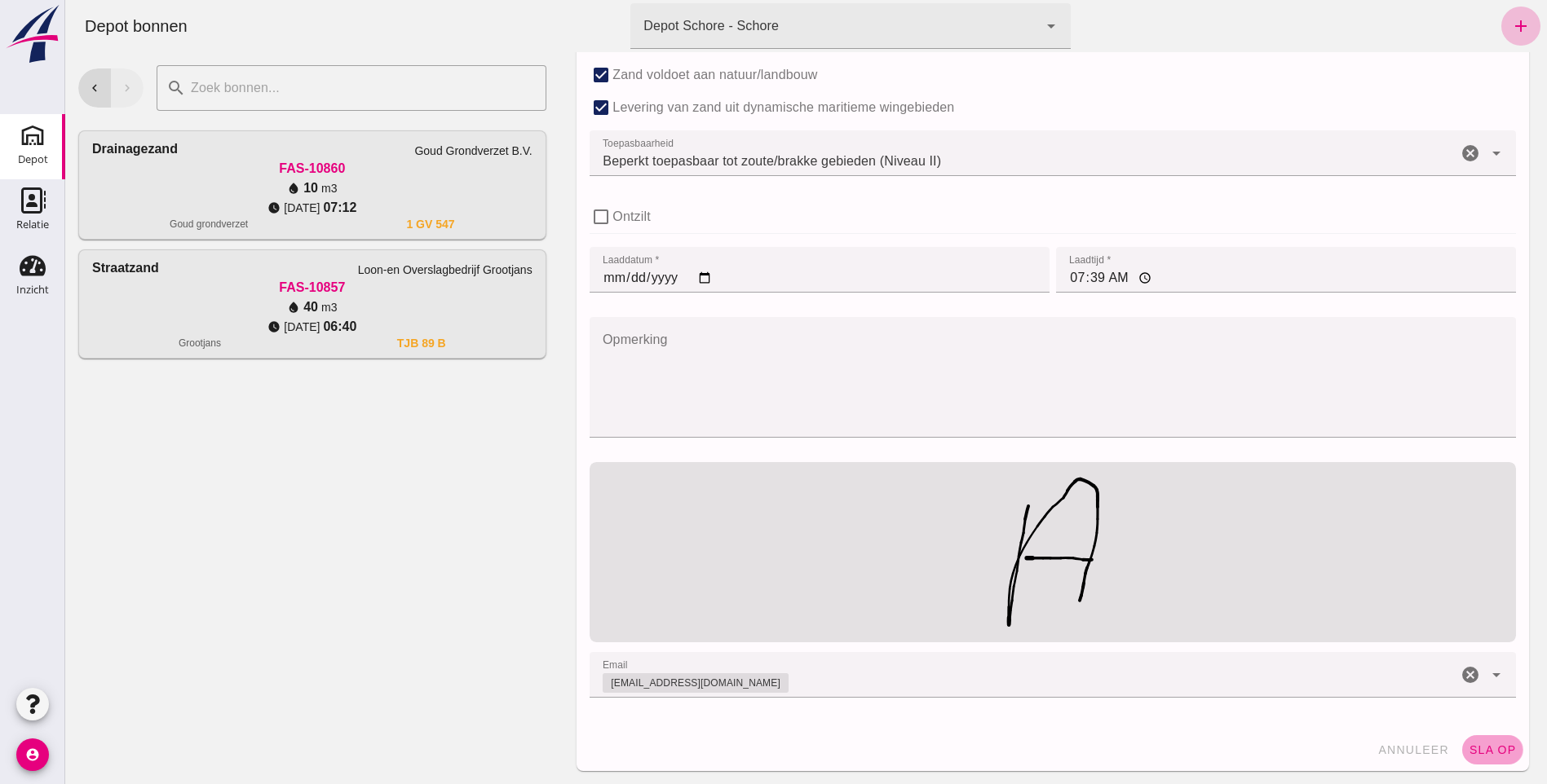
click at [1488, 748] on span "sla op" at bounding box center [1493, 750] width 48 height 13
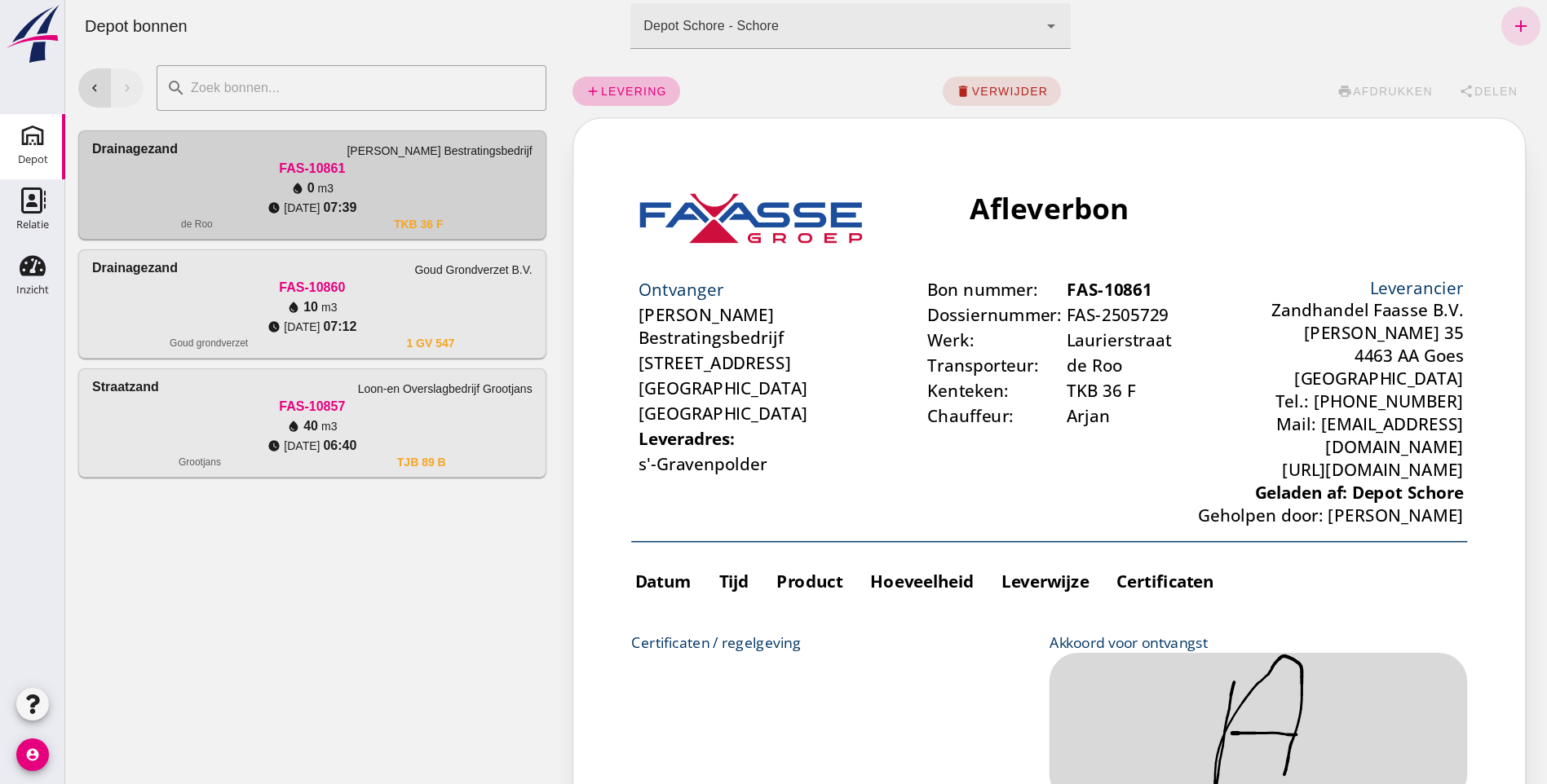
scroll to position [0, 0]
click at [95, 84] on icon "chevron_left" at bounding box center [94, 88] width 14 height 14
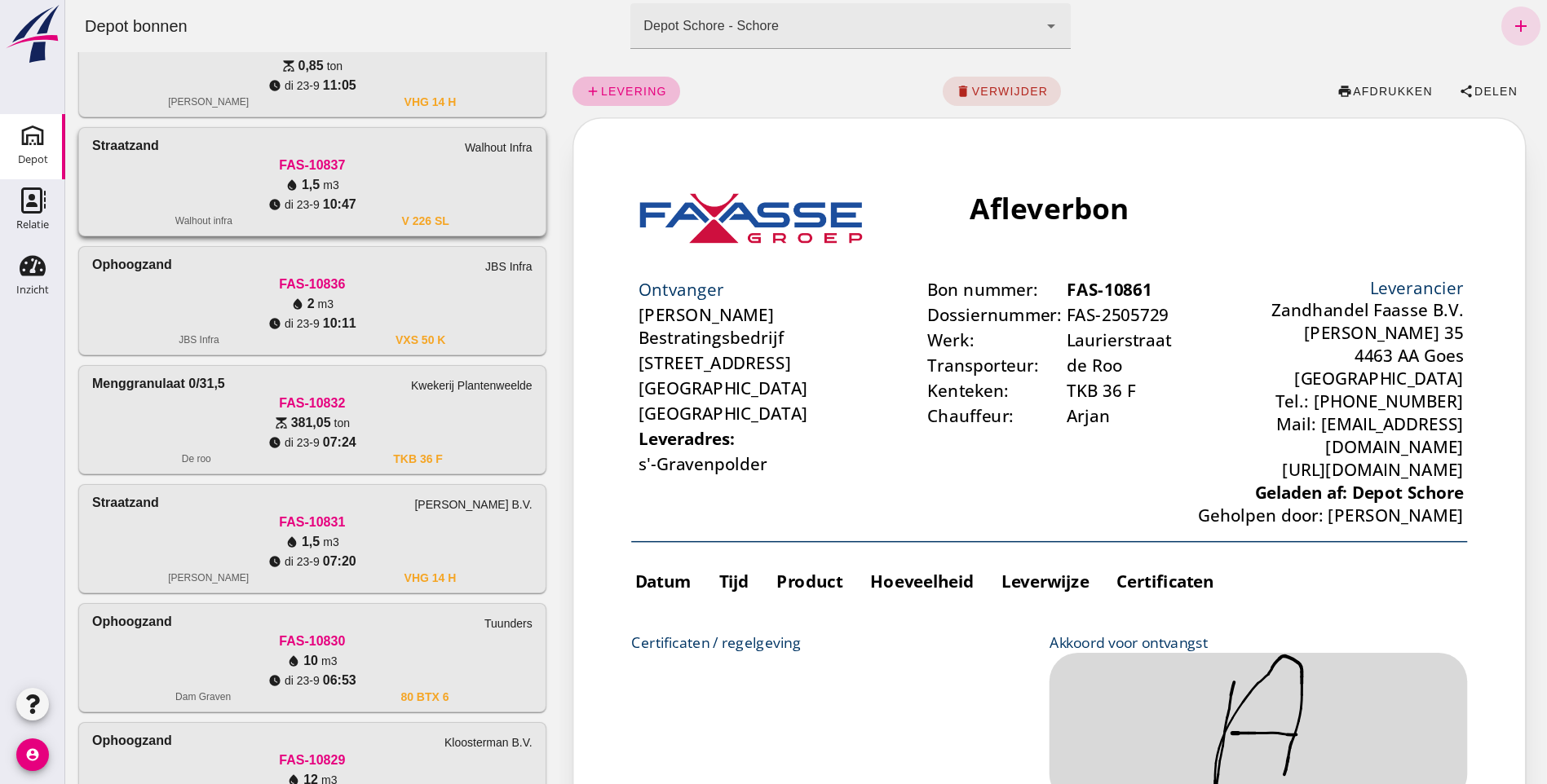
scroll to position [1049, 0]
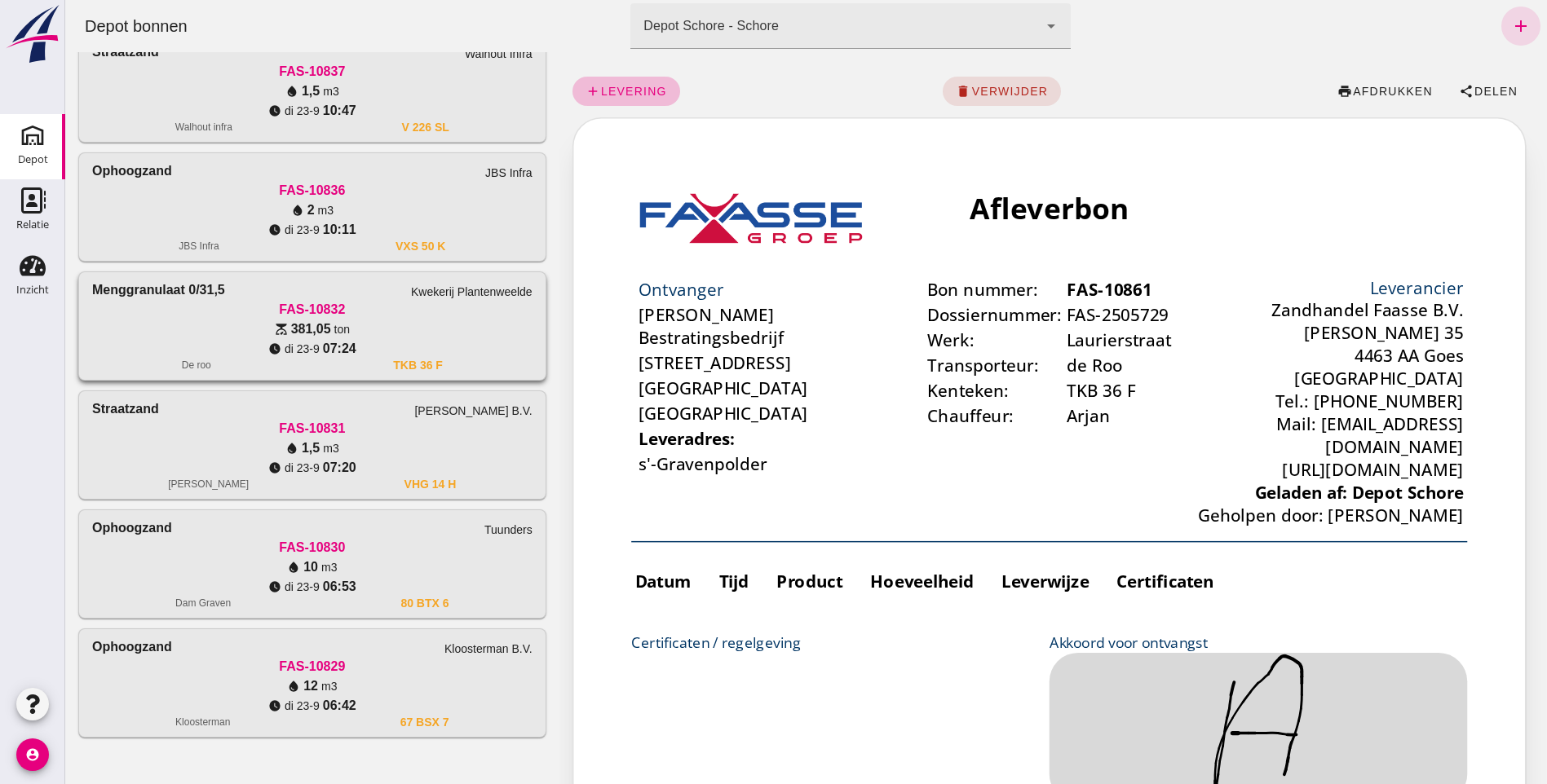
drag, startPoint x: 427, startPoint y: 83, endPoint x: 422, endPoint y: 280, distance: 197.1
click at [427, 83] on div "water_drop 1,5 m3" at bounding box center [312, 91] width 440 height 20
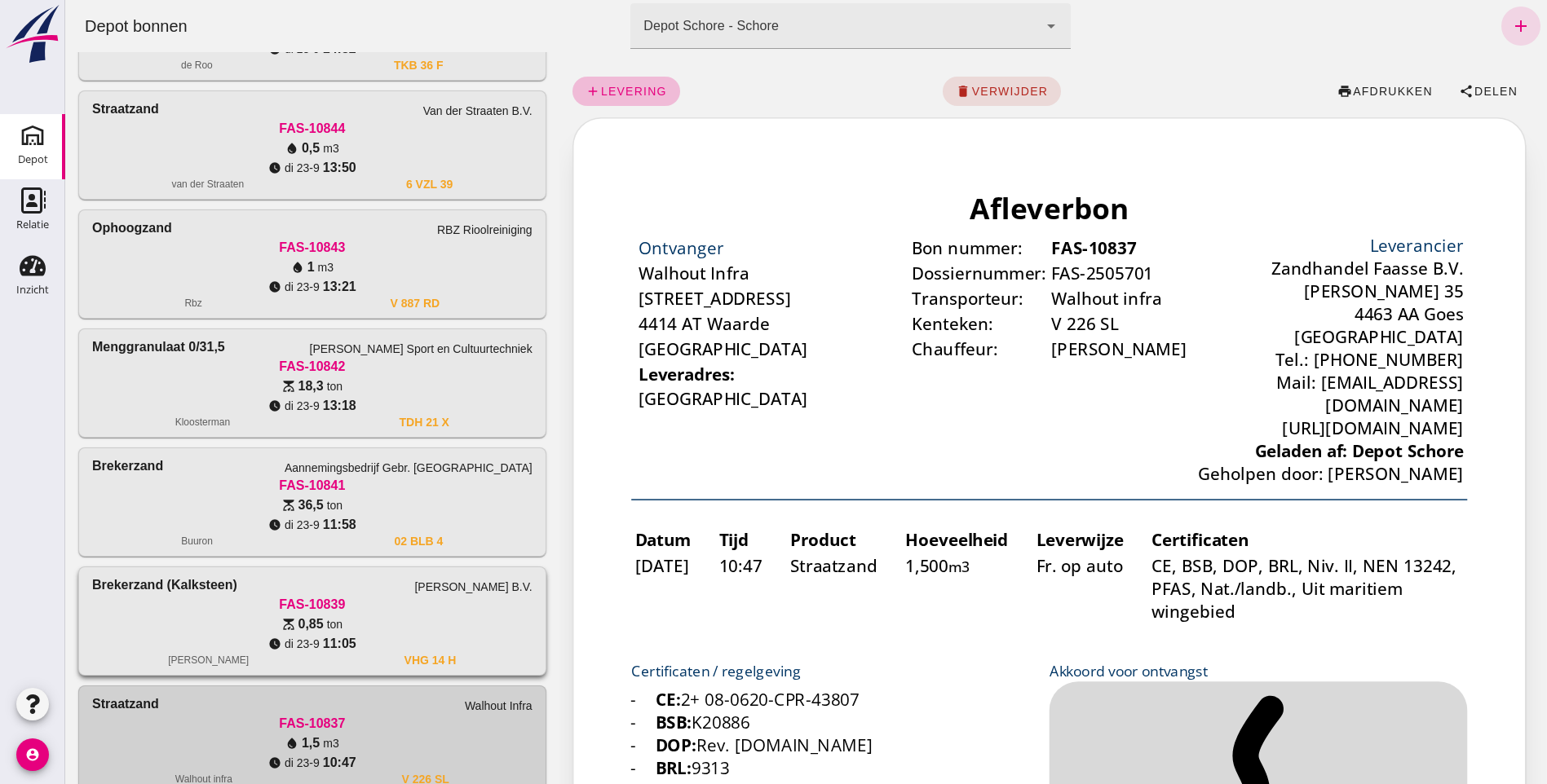
scroll to position [0, 0]
click at [380, 66] on div "de Roo TKB 36 F" at bounding box center [312, 65] width 440 height 13
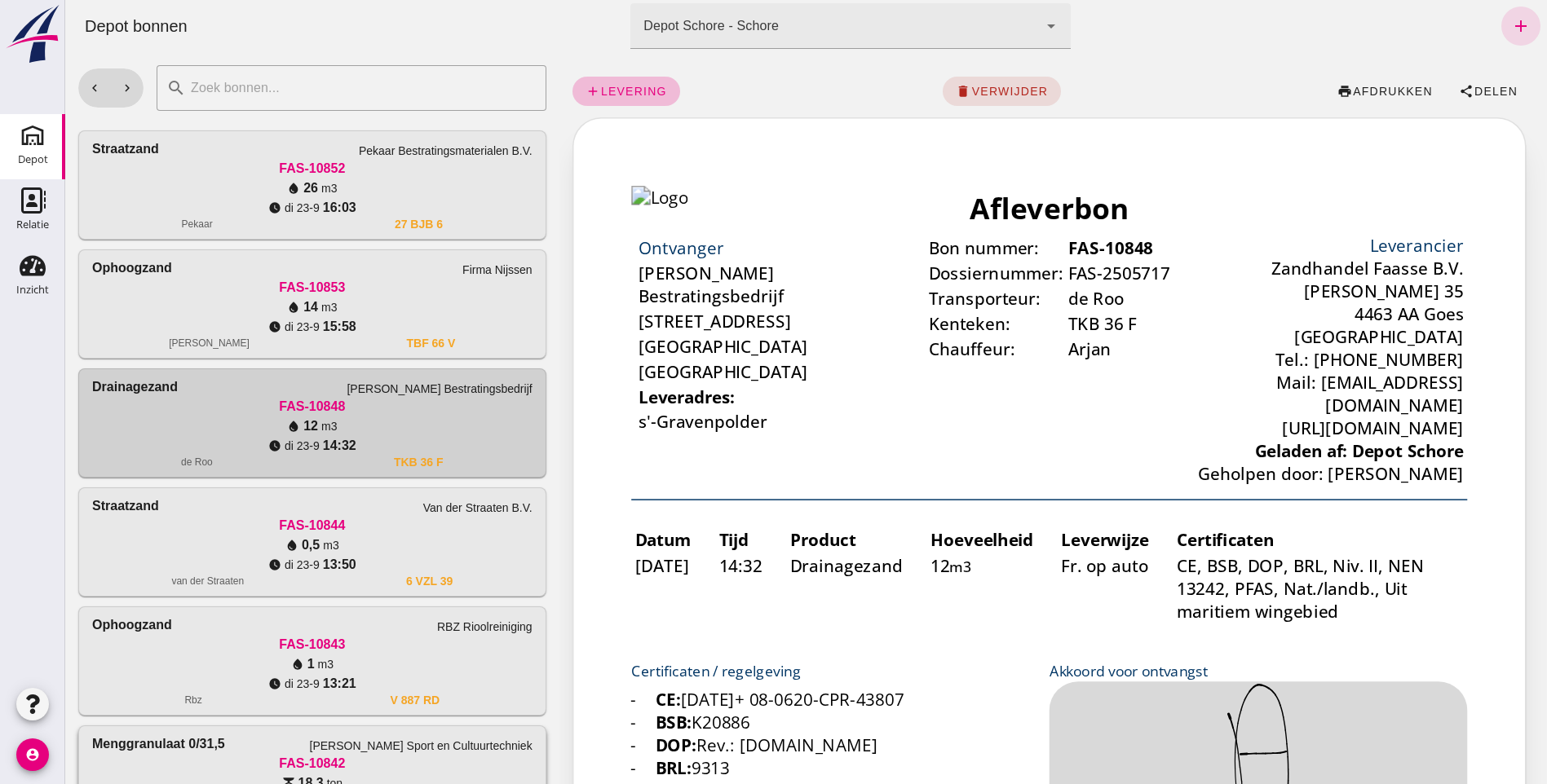
click at [244, 759] on div "FAS-10842" at bounding box center [312, 764] width 440 height 20
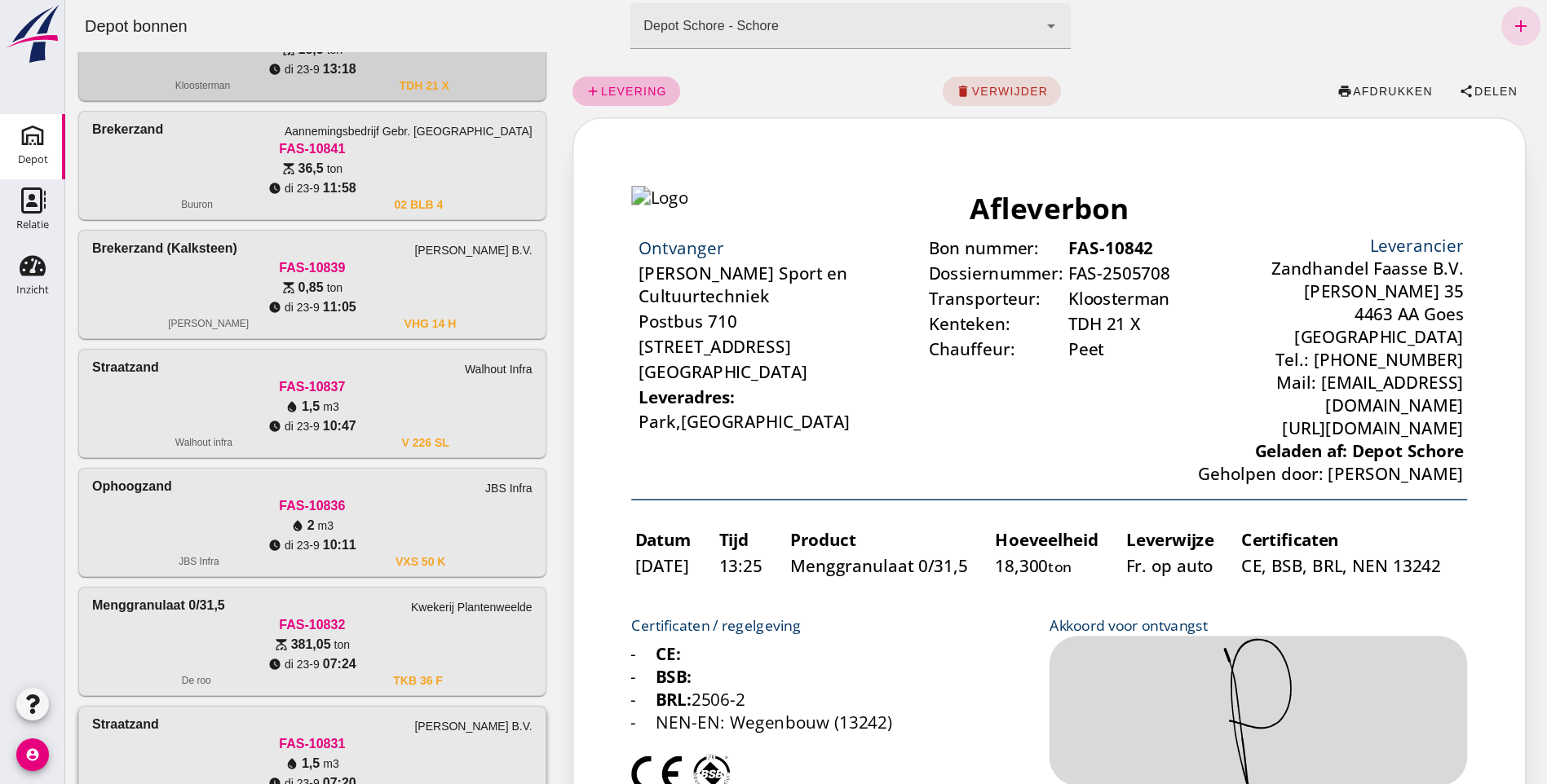
click at [188, 725] on div "Straatzand [PERSON_NAME] B.V." at bounding box center [312, 725] width 440 height 20
